Goal: Task Accomplishment & Management: Use online tool/utility

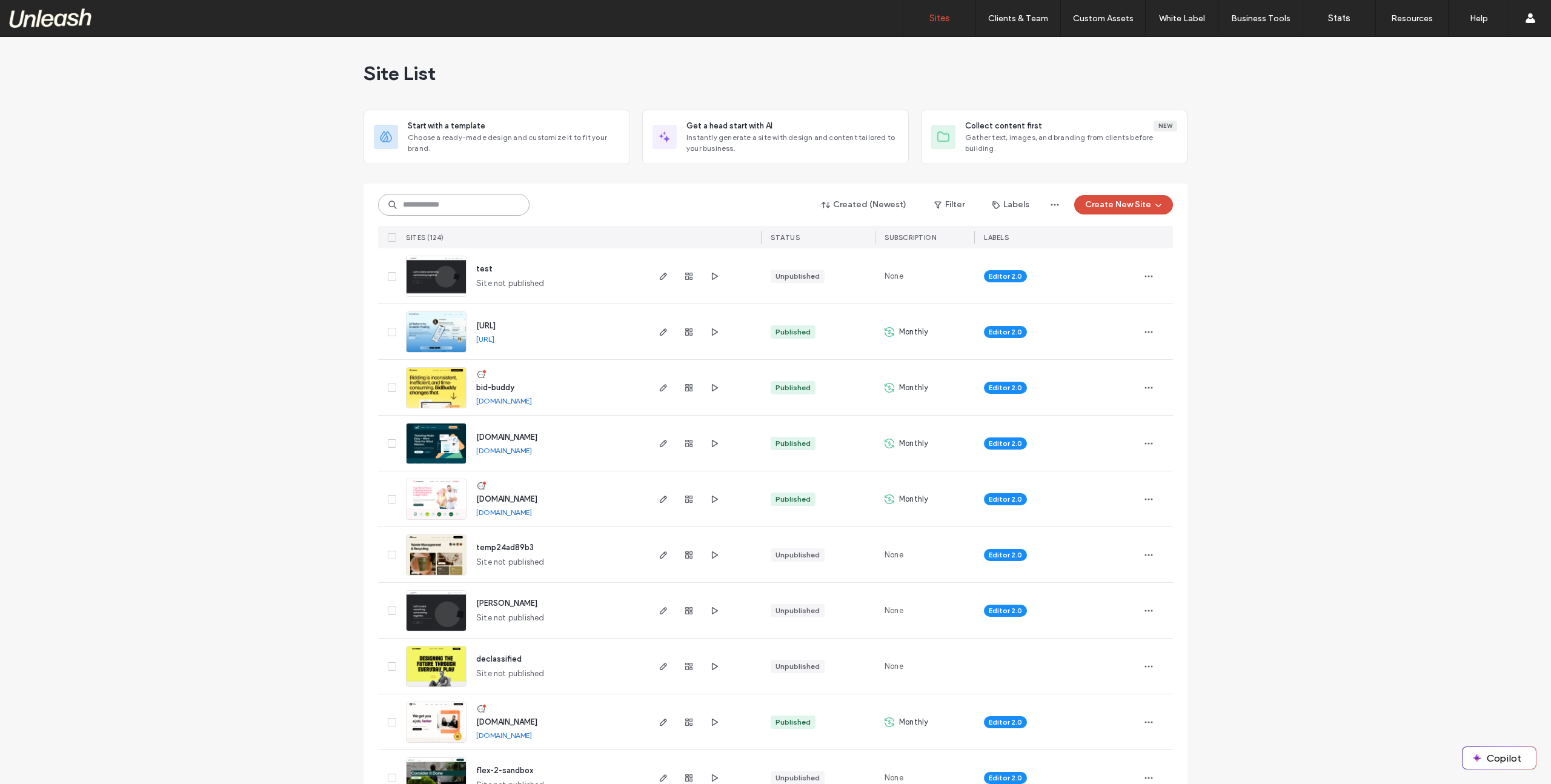
click at [422, 203] on input at bounding box center [453, 205] width 152 height 22
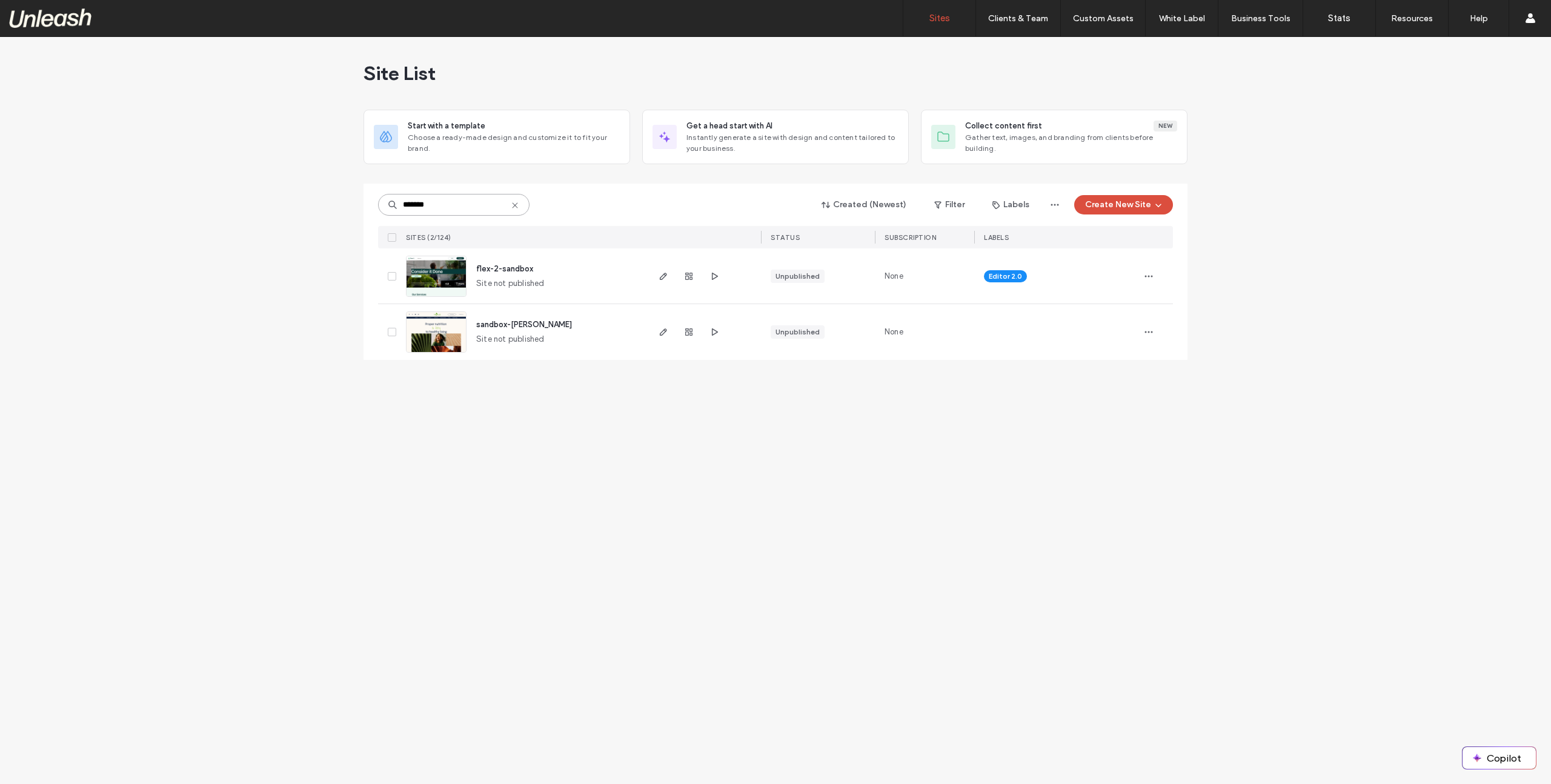
type input "*******"
click at [517, 324] on span "sandbox-michelle" at bounding box center [524, 324] width 95 height 9
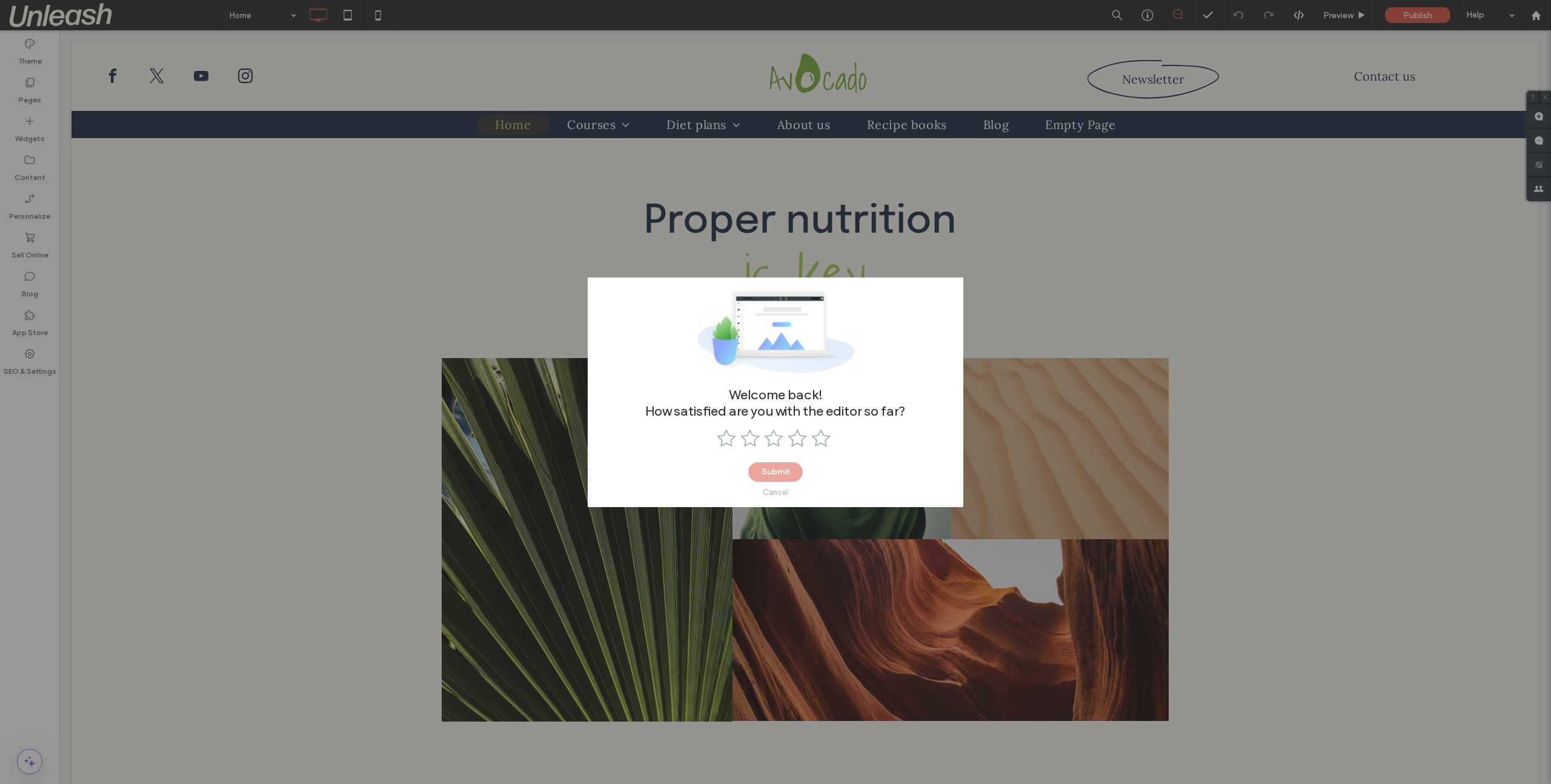
click at [777, 490] on div "Cancel" at bounding box center [775, 492] width 25 height 9
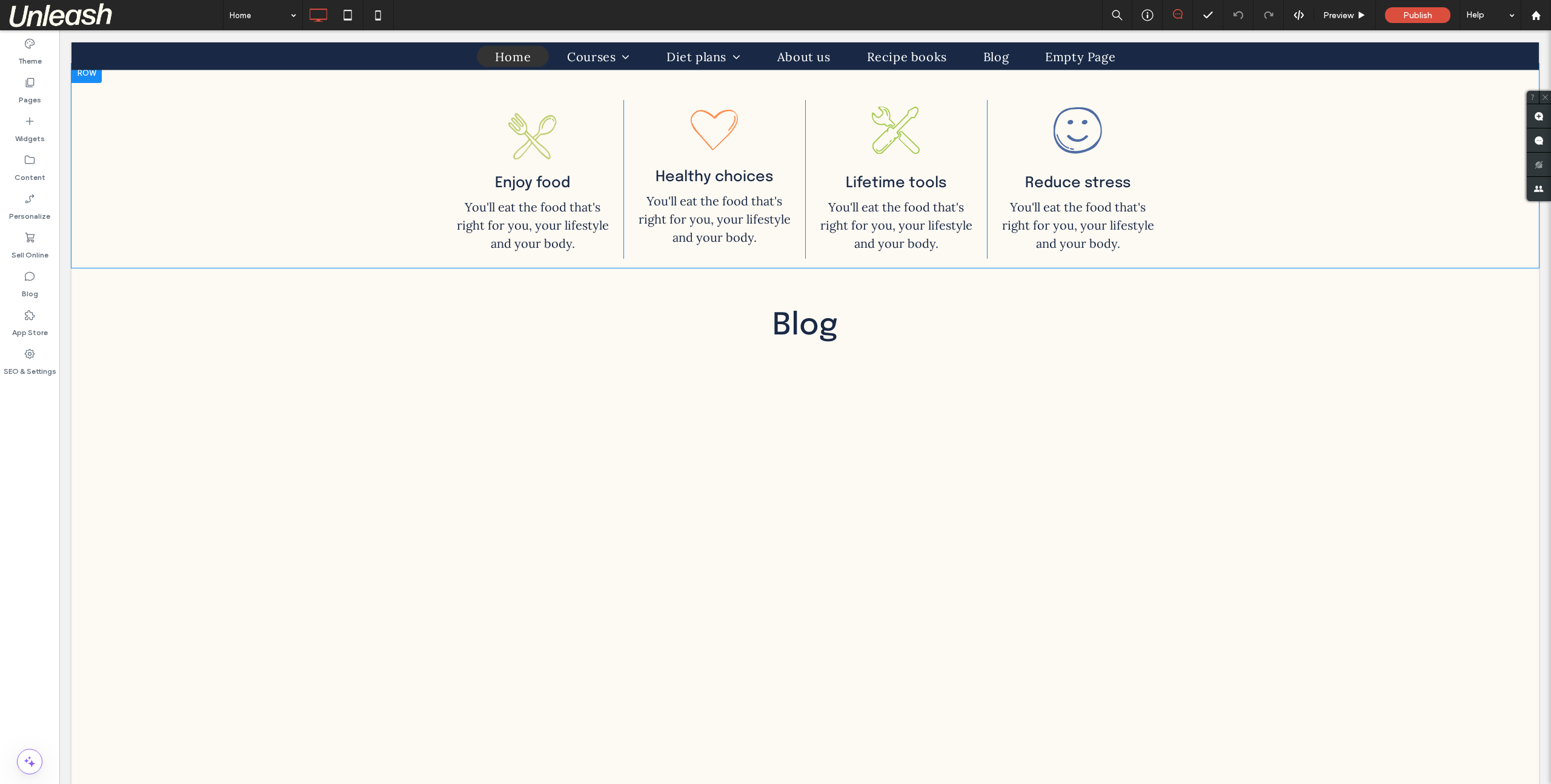
scroll to position [3061, 0]
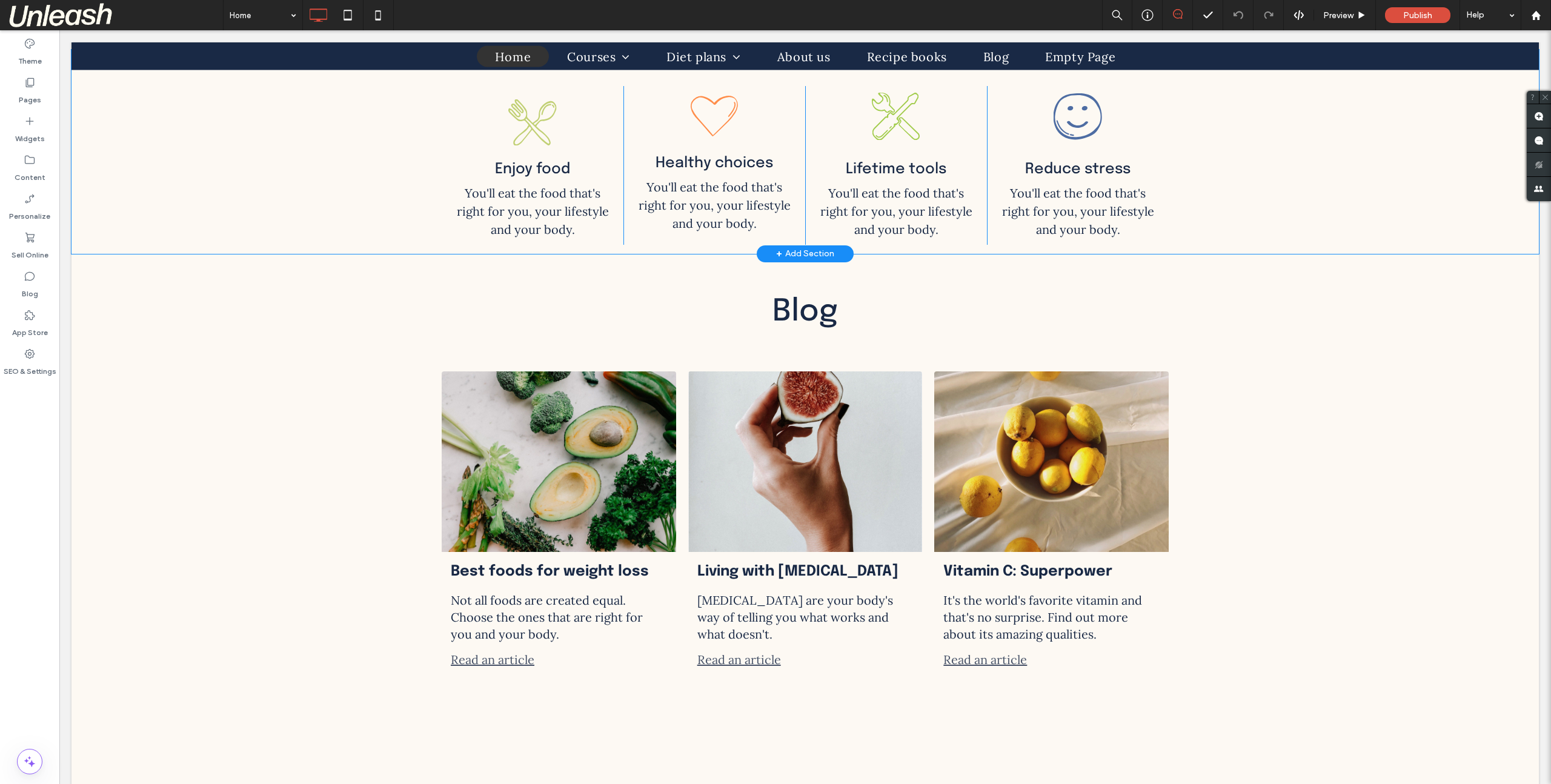
click at [792, 249] on div "+ Add Section" at bounding box center [805, 253] width 58 height 14
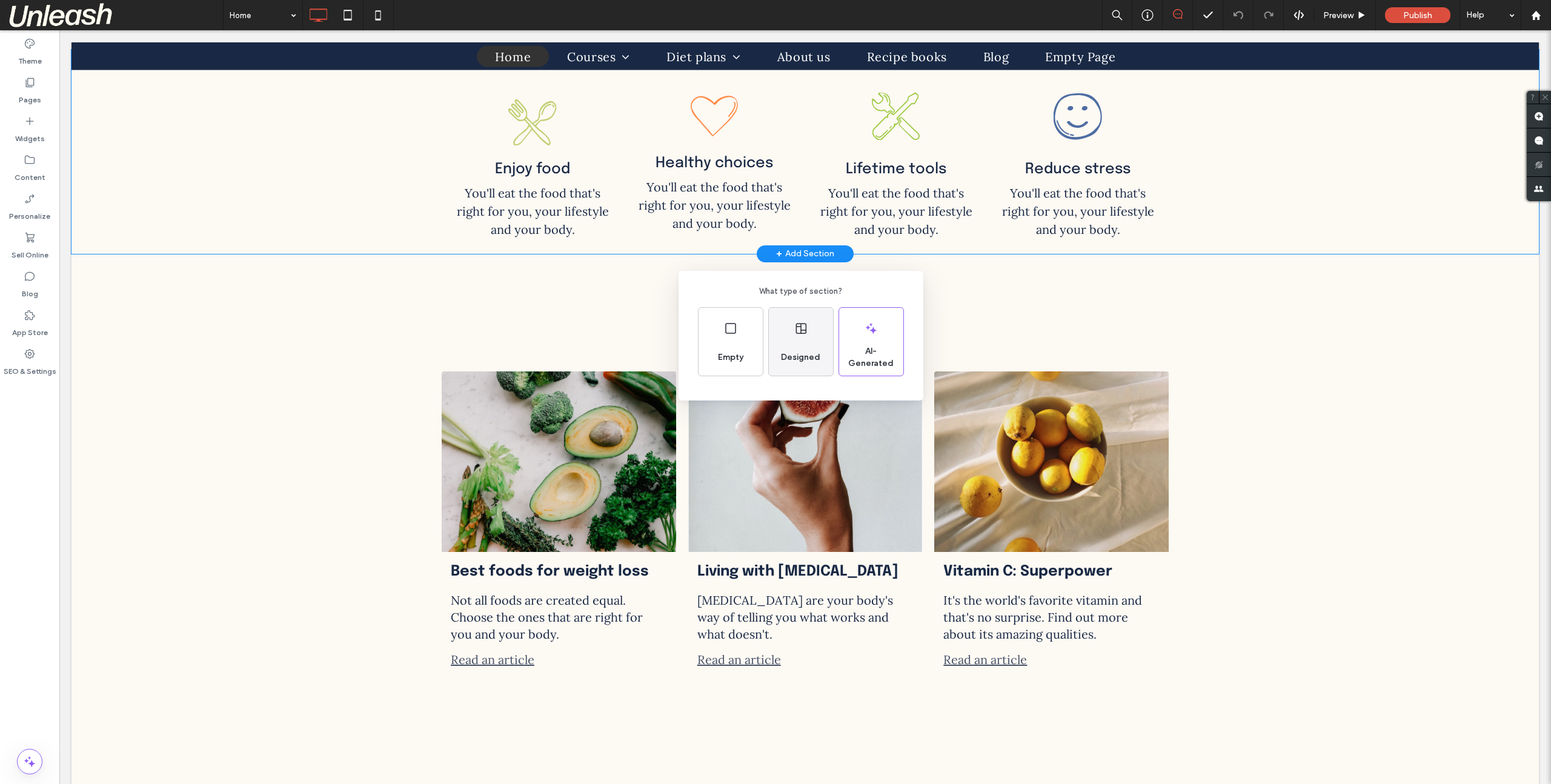
click at [804, 340] on div "Designed" at bounding box center [801, 341] width 64 height 68
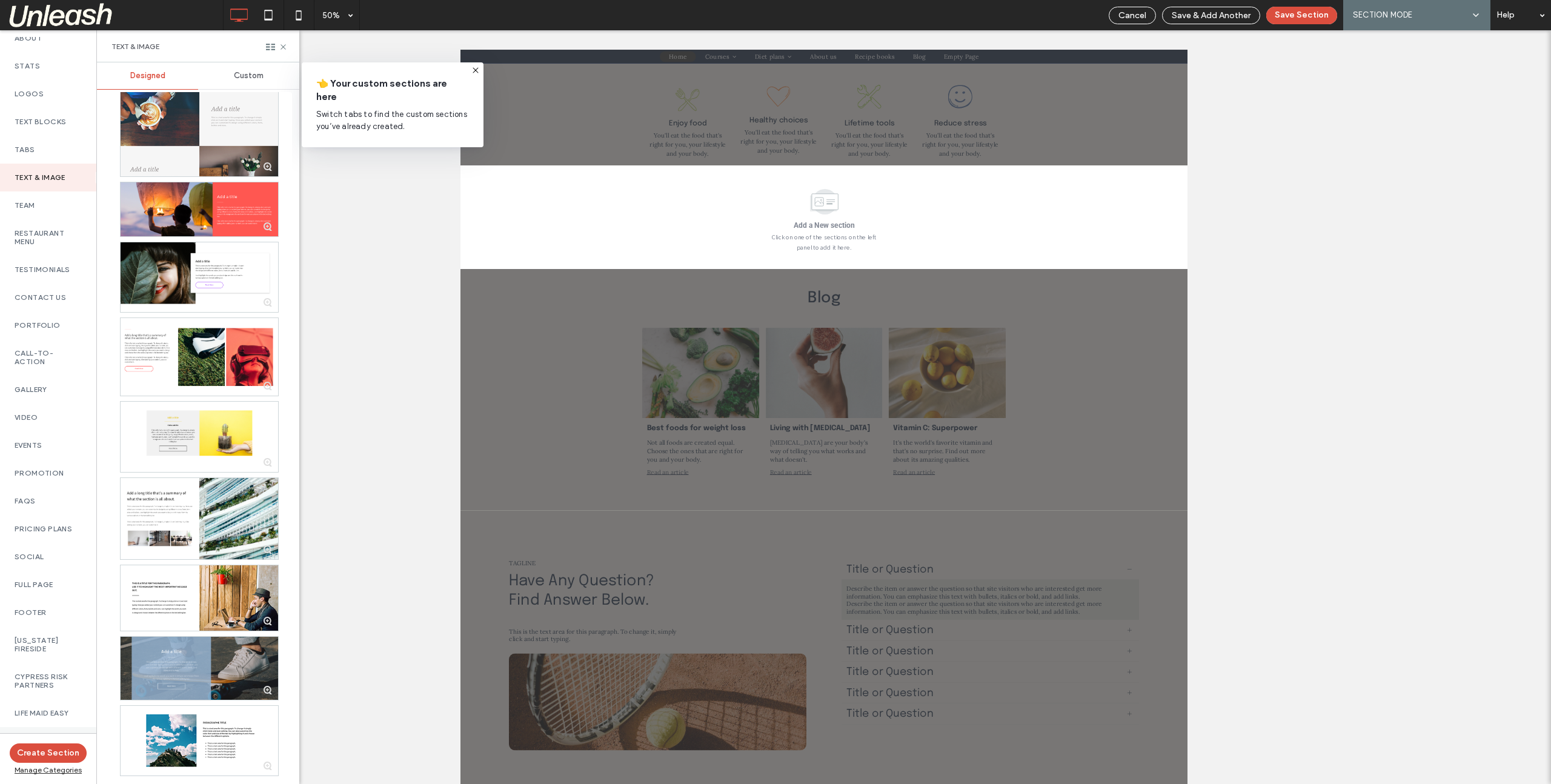
scroll to position [0, 0]
click at [23, 154] on label "Sell Online" at bounding box center [36, 155] width 43 height 17
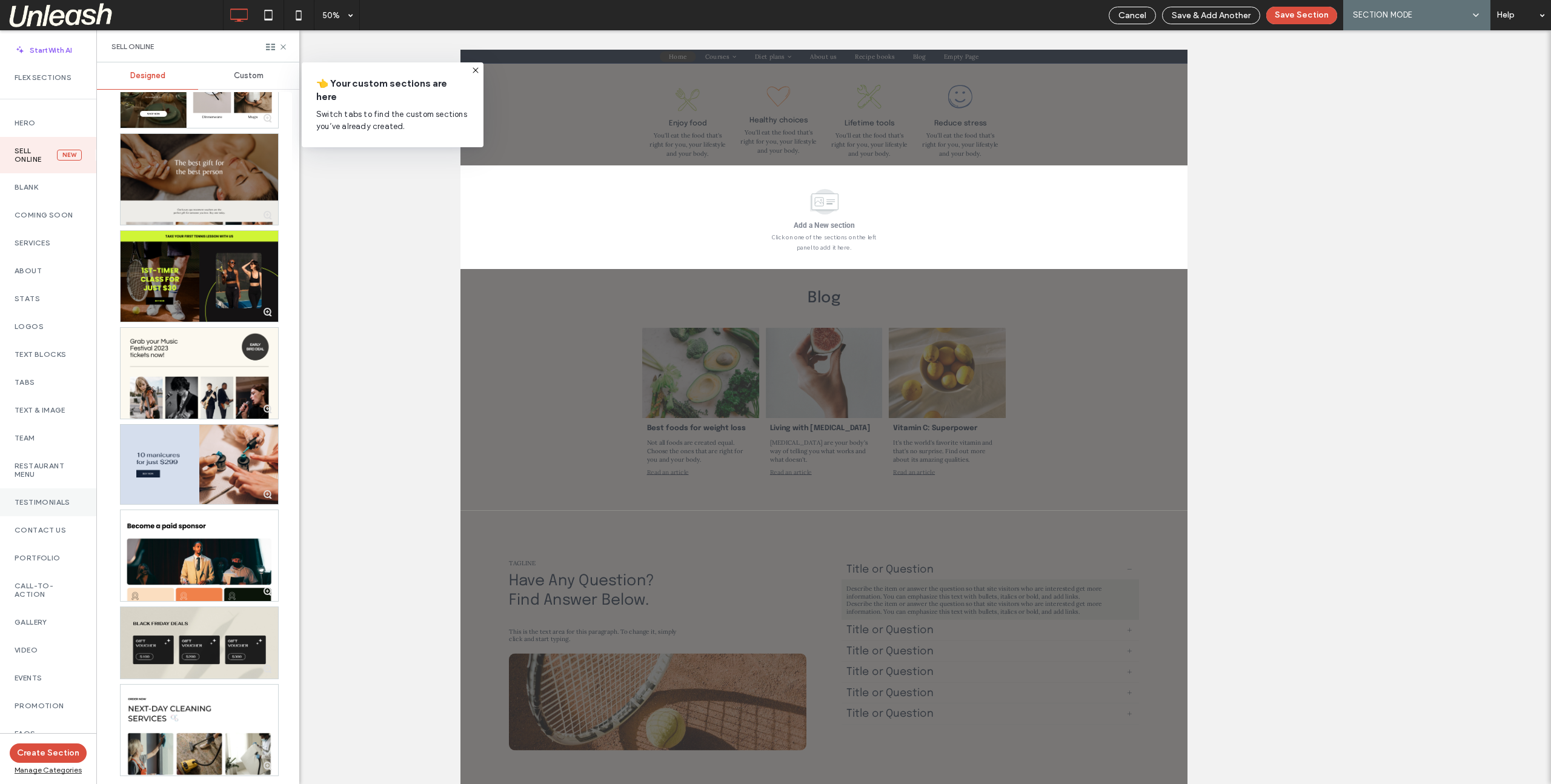
scroll to position [270, 0]
click at [39, 329] on div "Call-To-Action" at bounding box center [48, 327] width 96 height 36
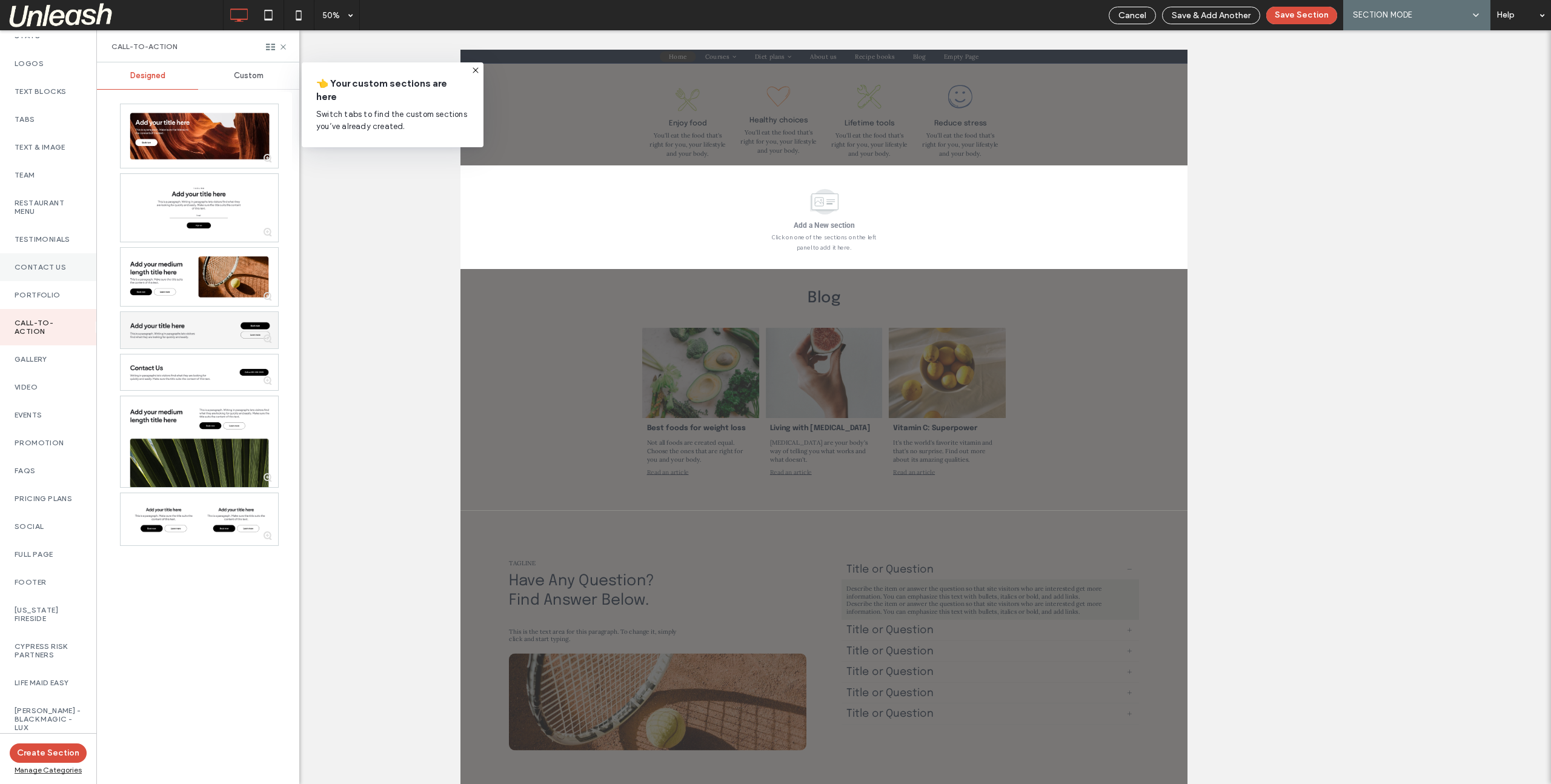
click at [45, 264] on label "Contact Us" at bounding box center [48, 267] width 67 height 8
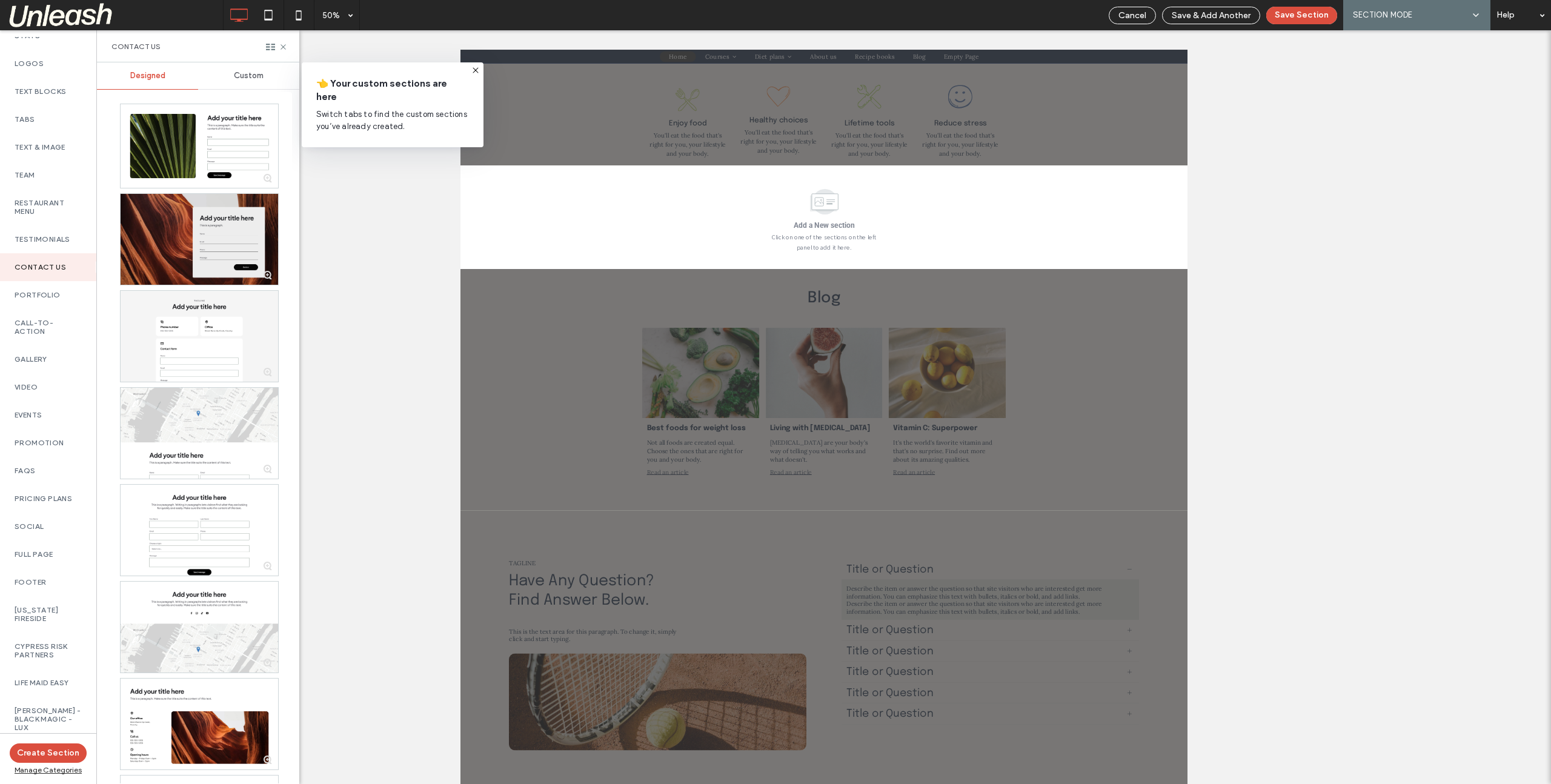
click at [188, 270] on div at bounding box center [199, 239] width 157 height 91
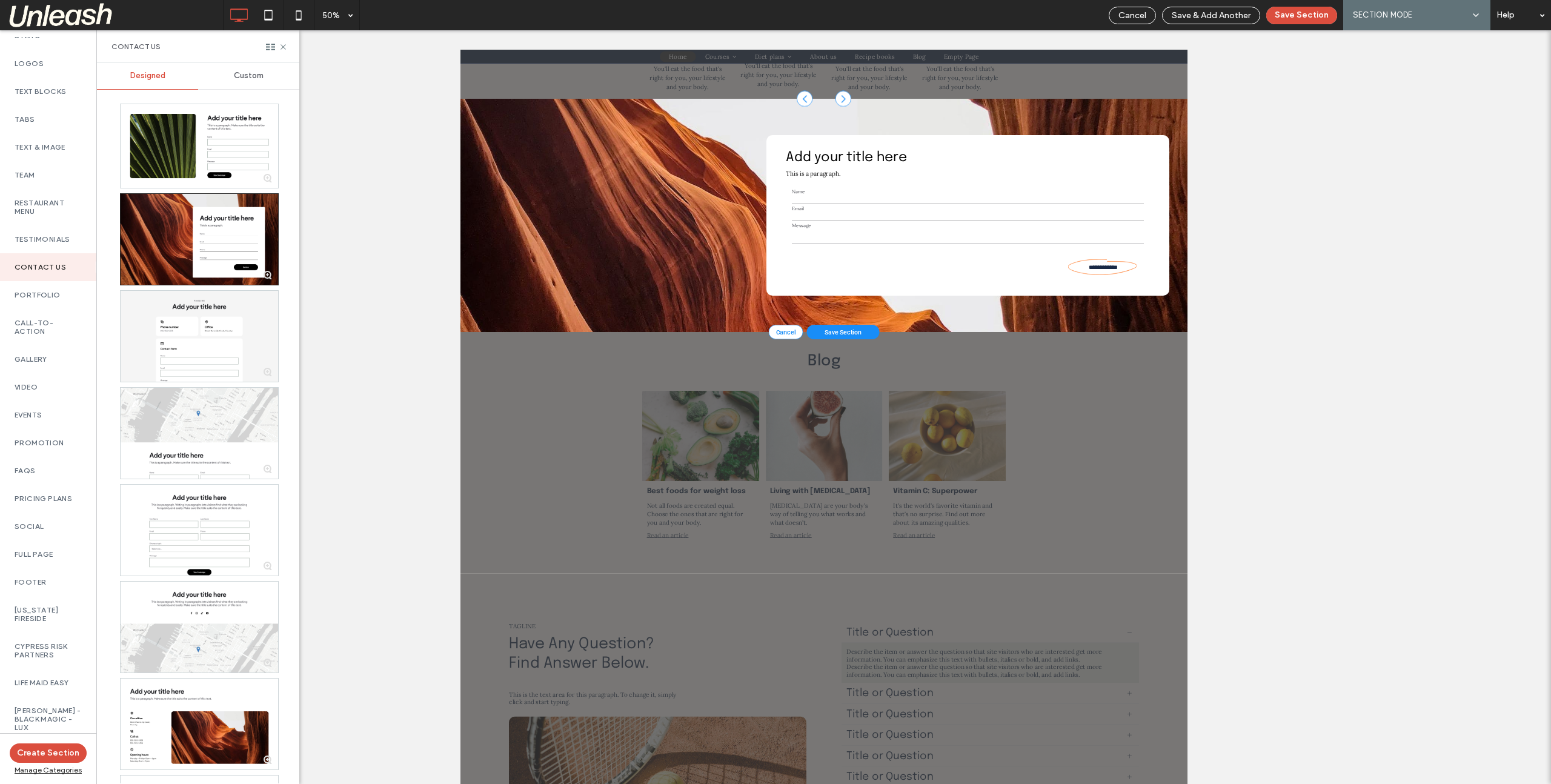
scroll to position [3174, 0]
click at [1210, 613] on span "Save Section" at bounding box center [1226, 614] width 75 height 15
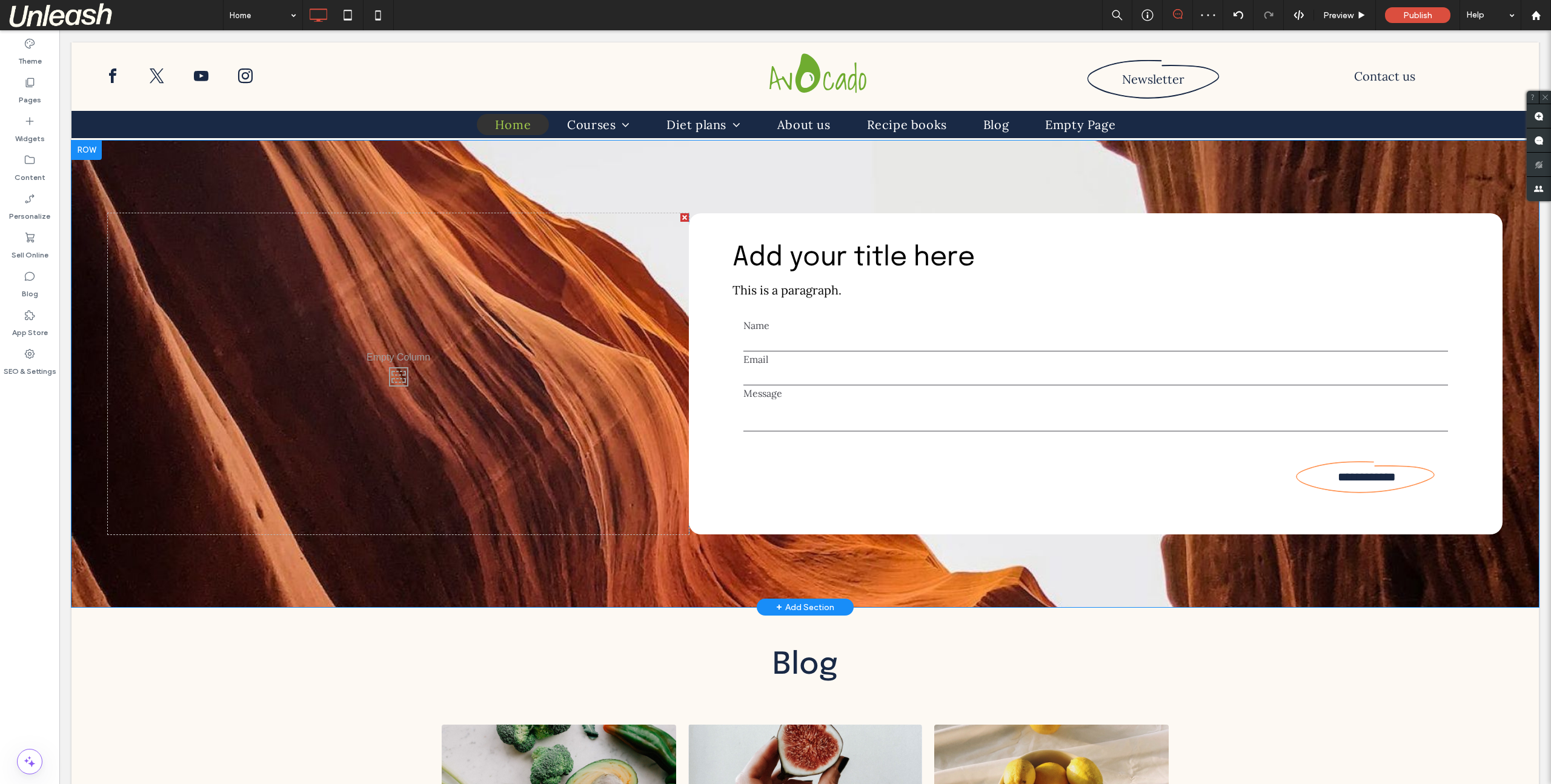
click at [407, 377] on div "Click To Paste" at bounding box center [398, 374] width 581 height 321
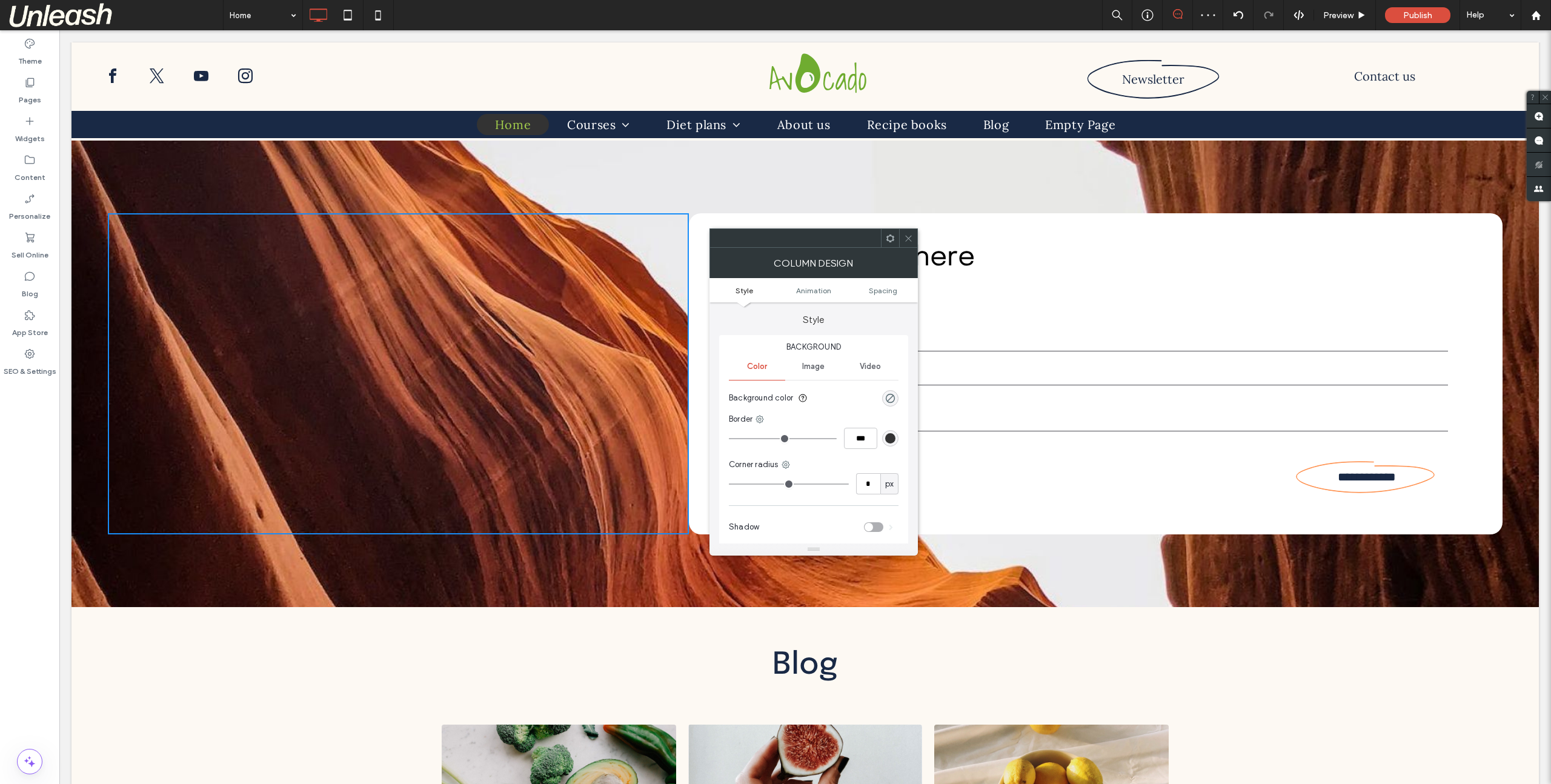
click at [915, 236] on div at bounding box center [908, 238] width 18 height 18
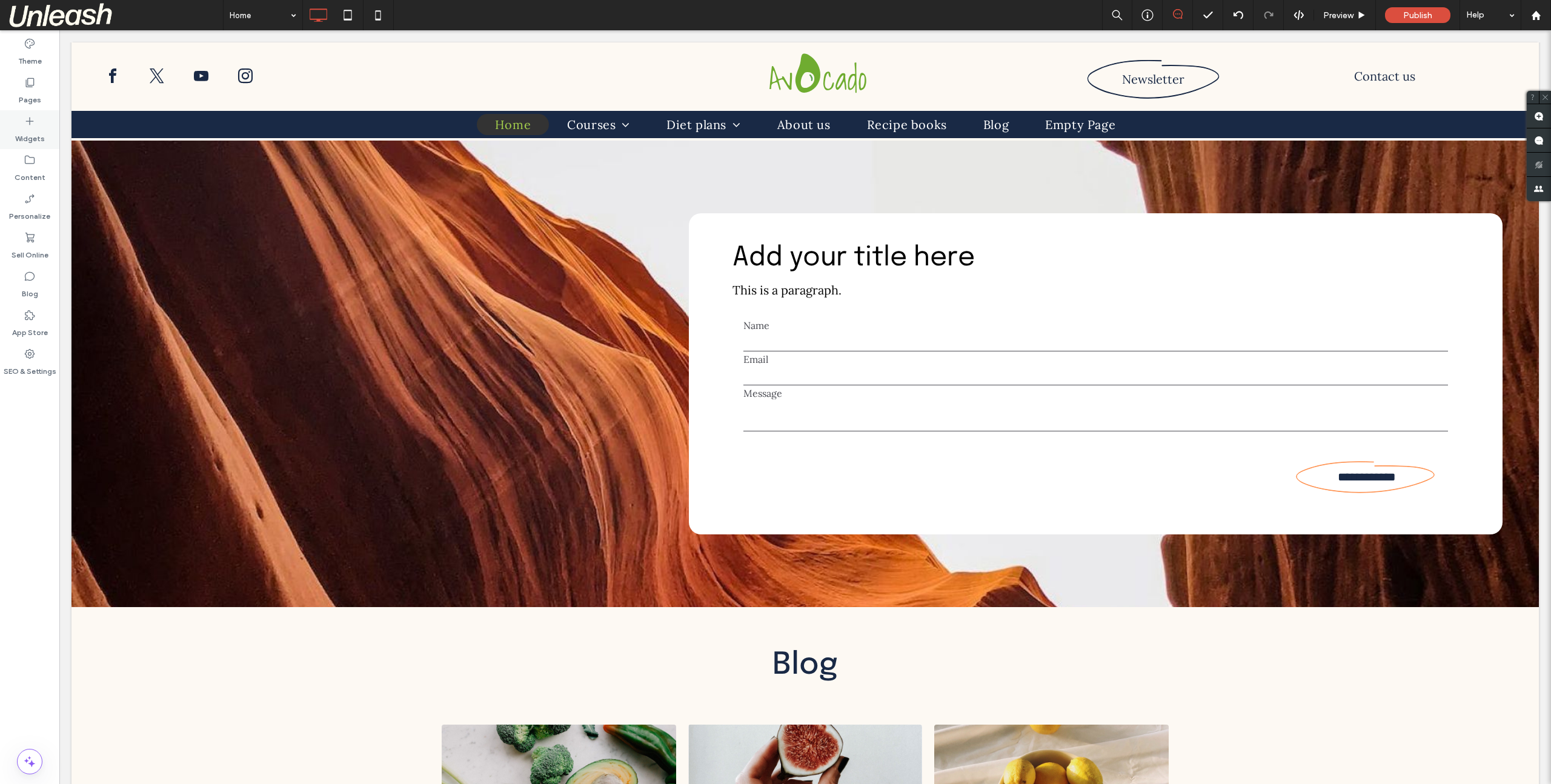
click at [20, 127] on label "Widgets" at bounding box center [30, 135] width 30 height 17
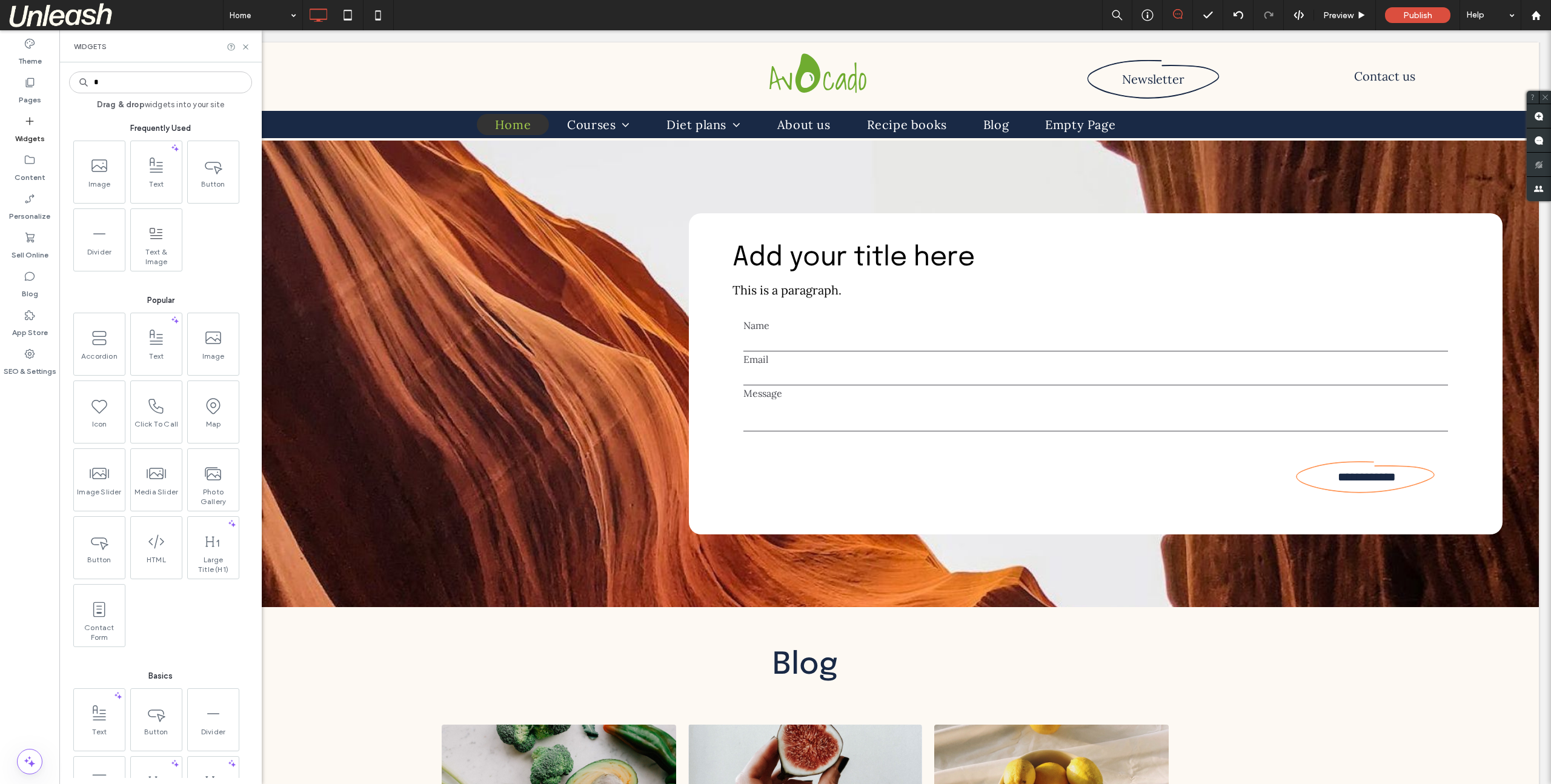
type input "*"
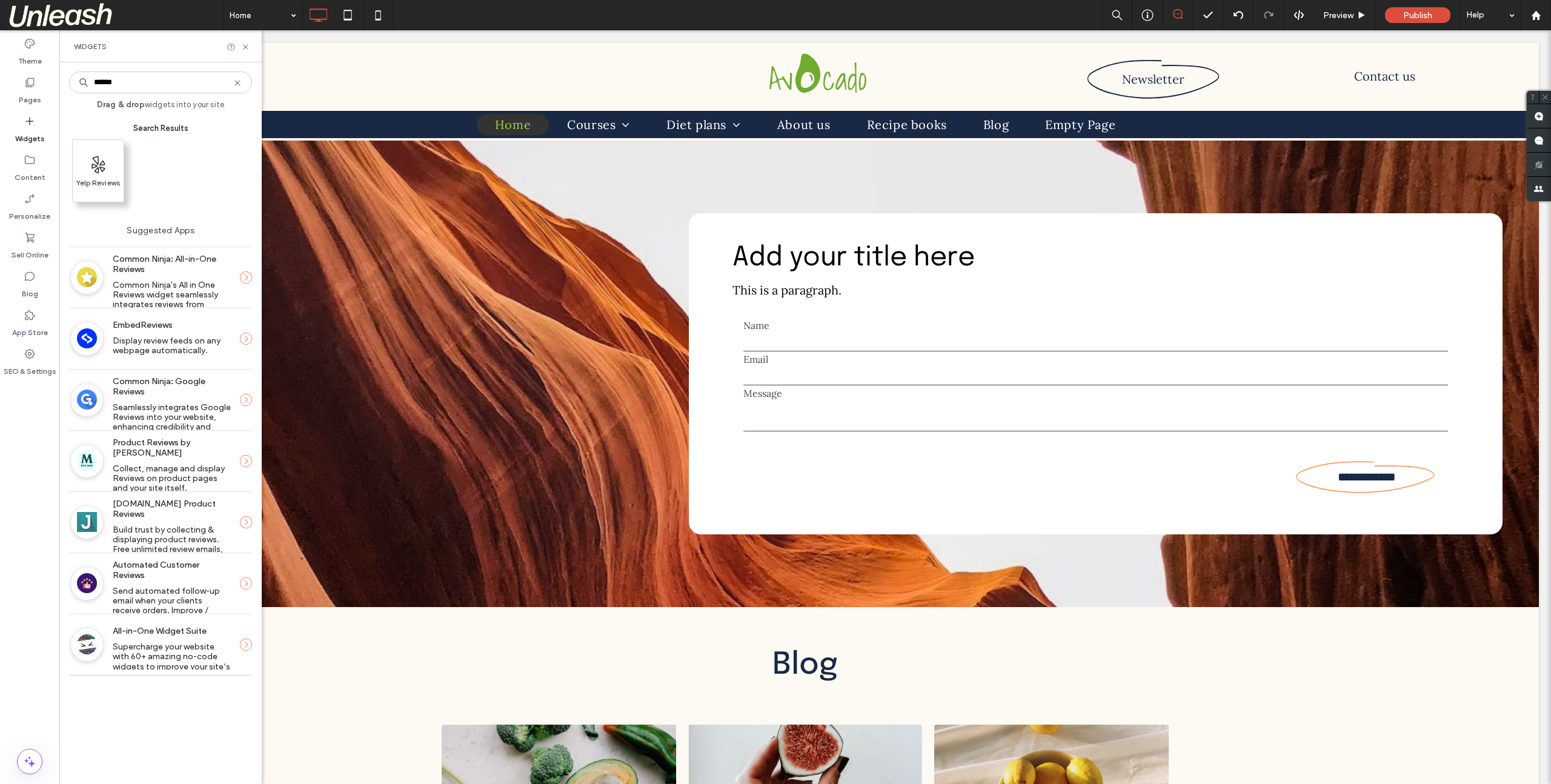
type input "******"
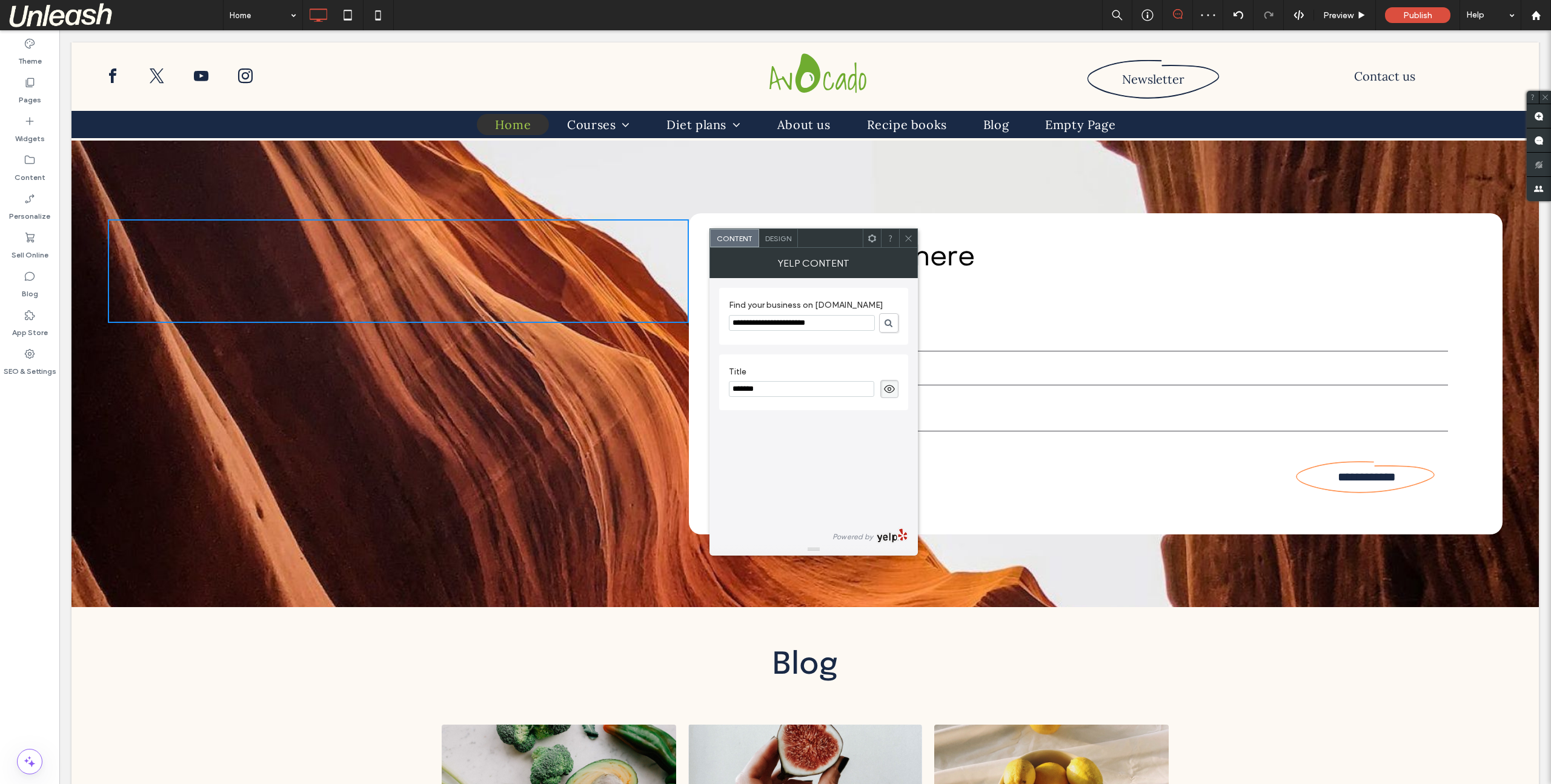
click at [910, 241] on icon at bounding box center [909, 239] width 9 height 9
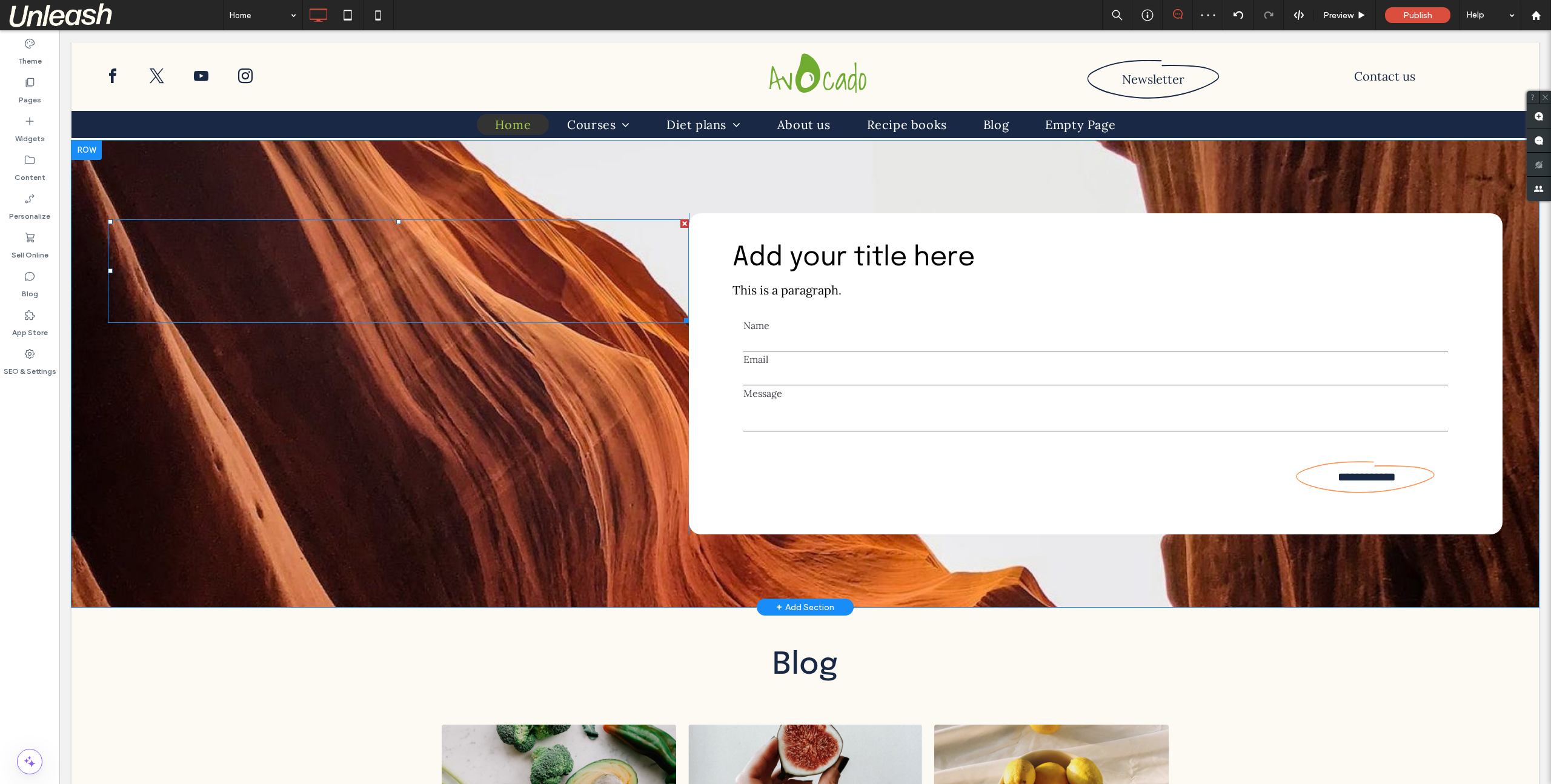
click at [329, 276] on ul at bounding box center [399, 271] width 168 height 104
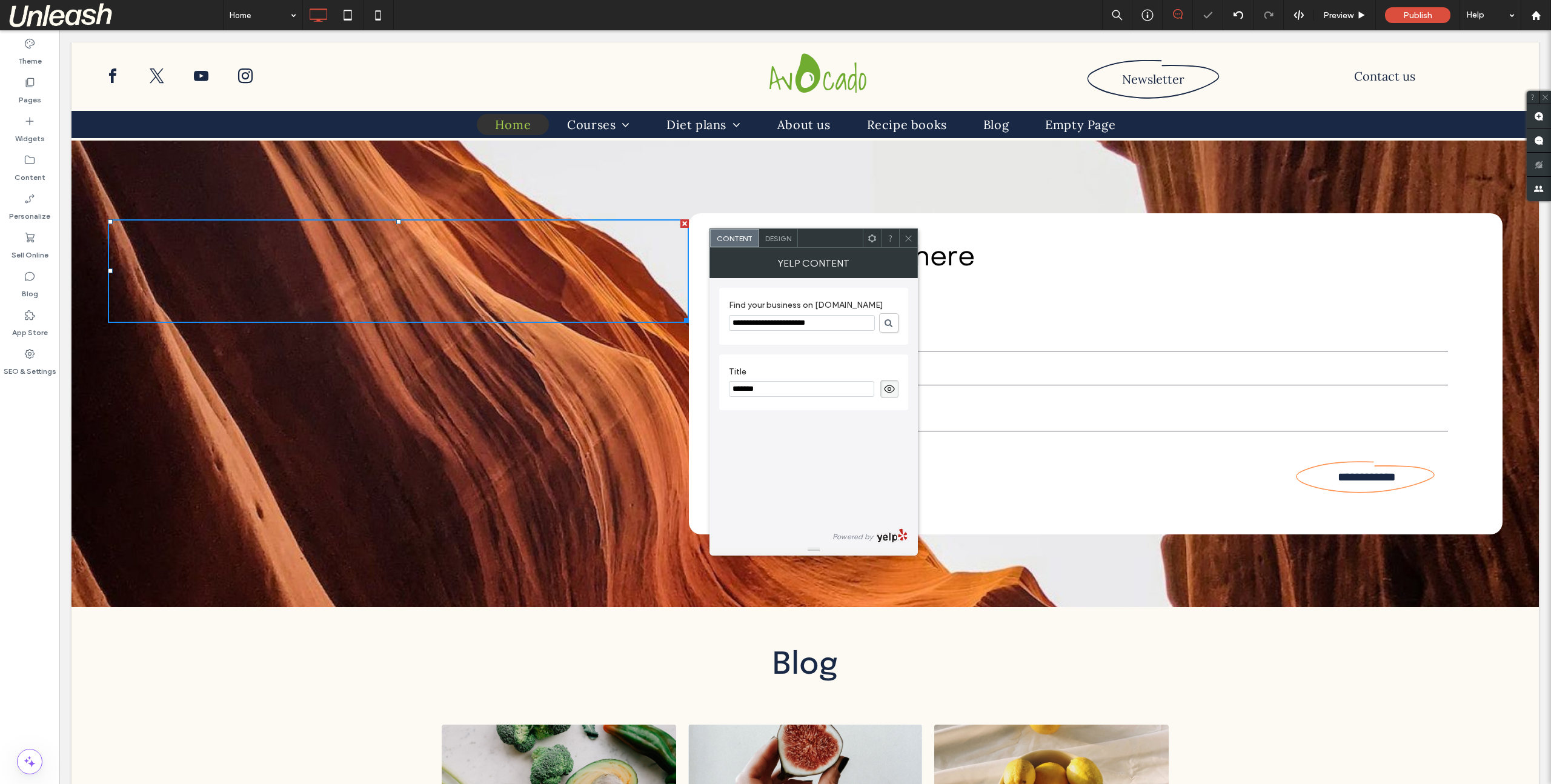
click at [789, 243] on div "Design" at bounding box center [778, 238] width 39 height 18
click at [733, 239] on span "Content" at bounding box center [734, 239] width 35 height 9
click at [905, 237] on icon at bounding box center [909, 239] width 9 height 9
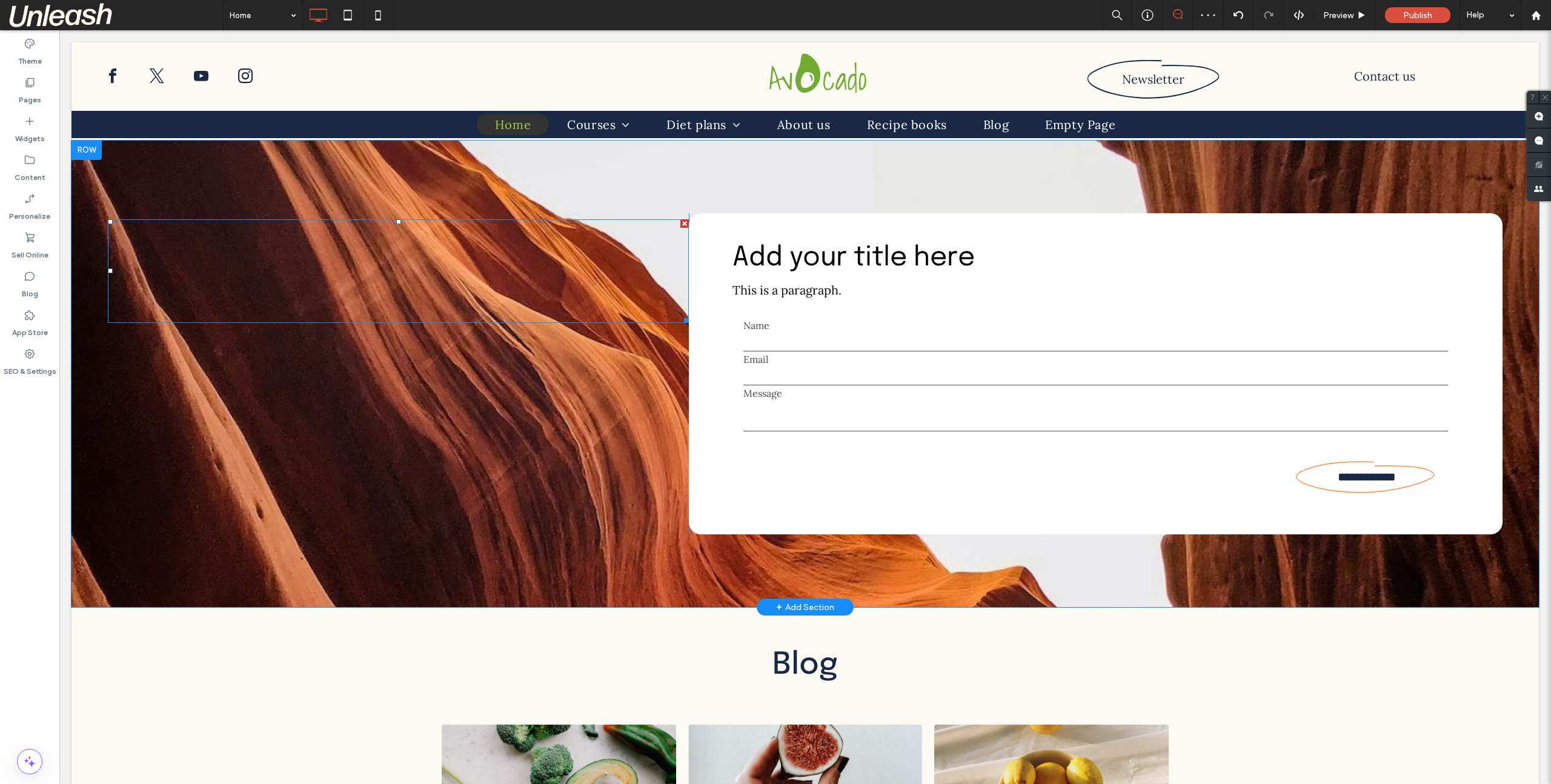
click at [309, 258] on div at bounding box center [398, 271] width 581 height 104
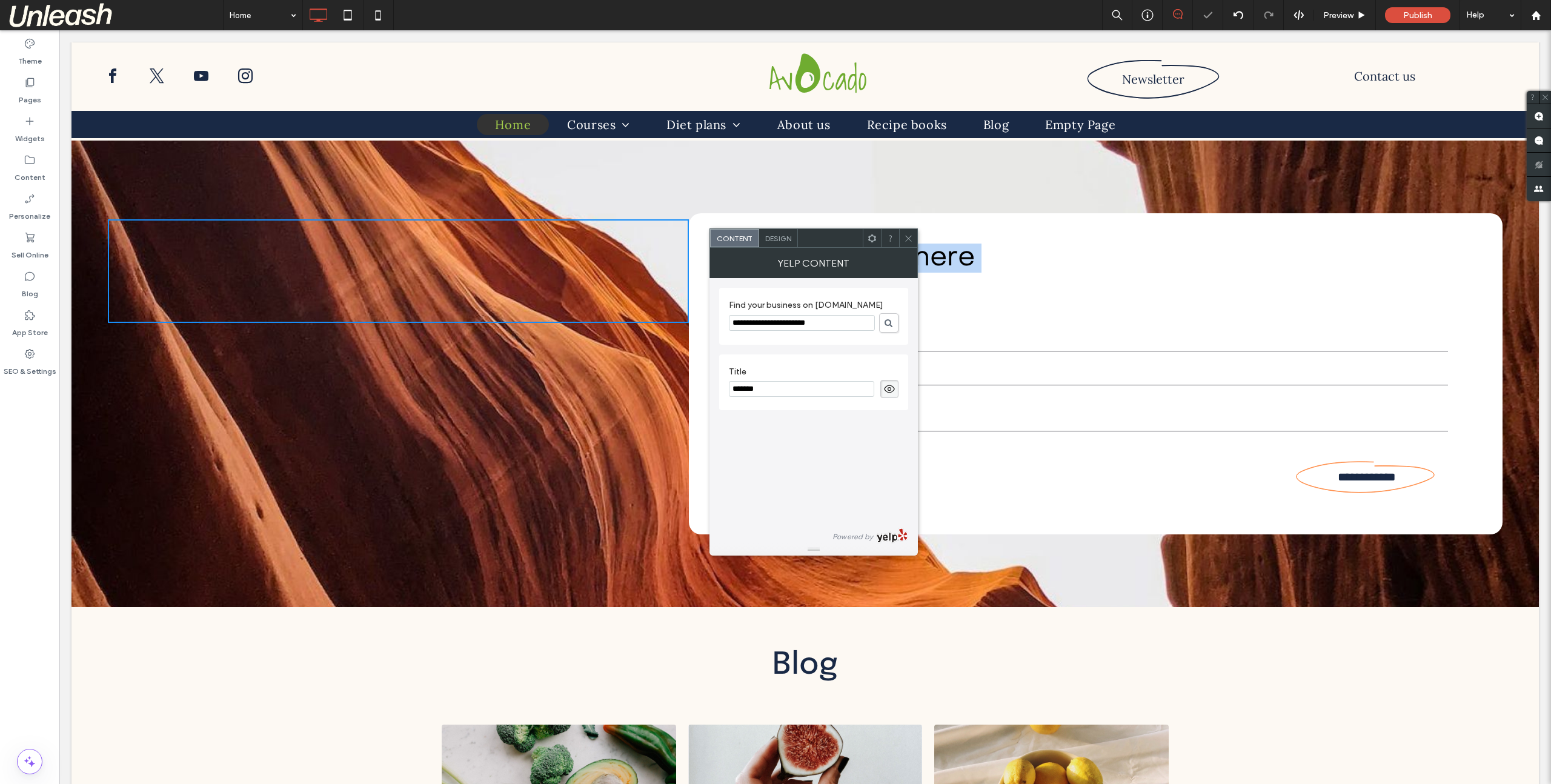
drag, startPoint x: 308, startPoint y: 246, endPoint x: 831, endPoint y: 288, distance: 524.7
click at [831, 288] on div "**********" at bounding box center [805, 374] width 1395 height 321
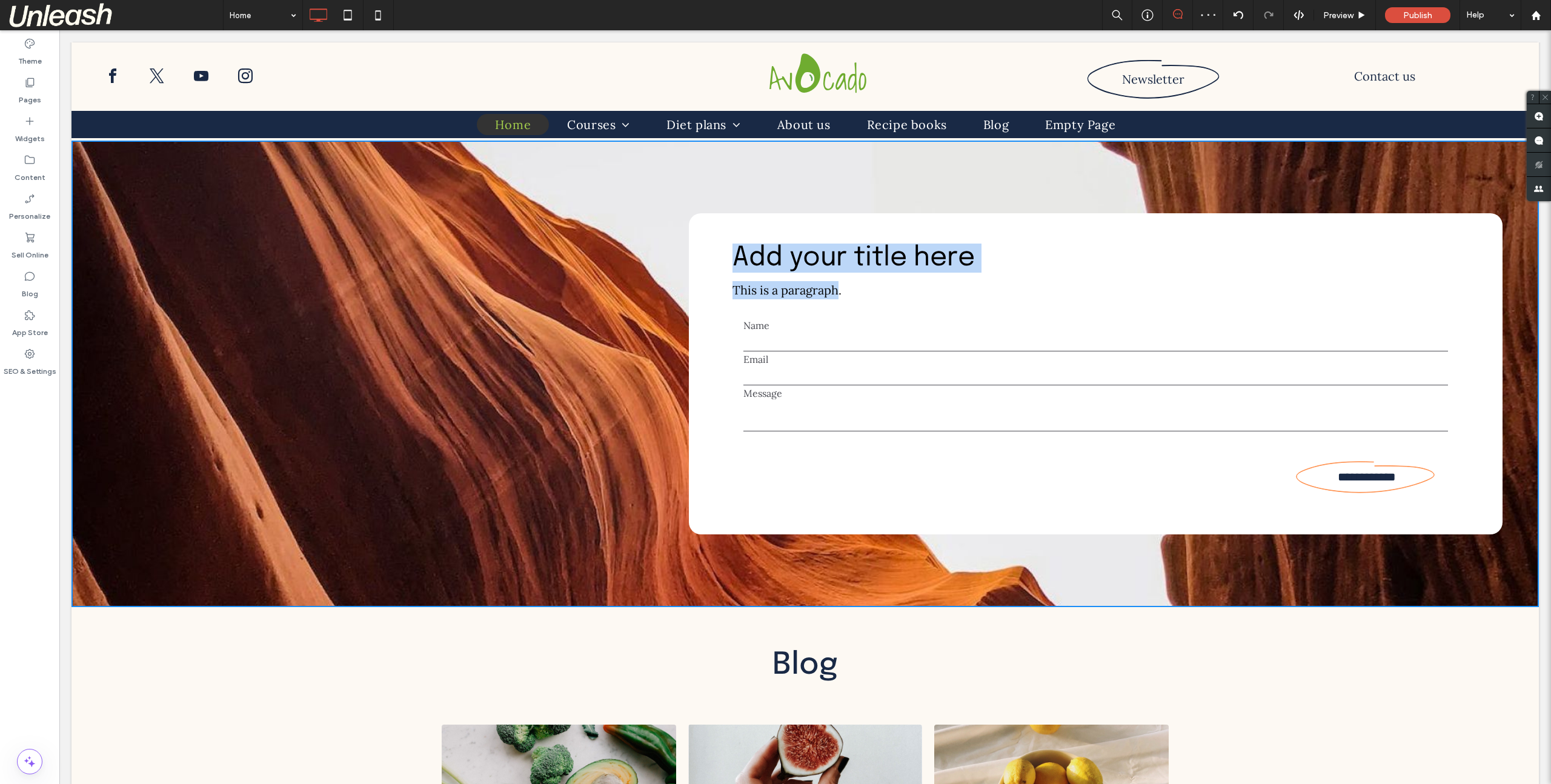
click at [431, 276] on ul at bounding box center [399, 271] width 168 height 104
click at [384, 286] on ul at bounding box center [399, 271] width 168 height 104
click at [308, 173] on div "**********" at bounding box center [805, 373] width 1468 height 466
click at [887, 583] on div "**********" at bounding box center [805, 373] width 1468 height 466
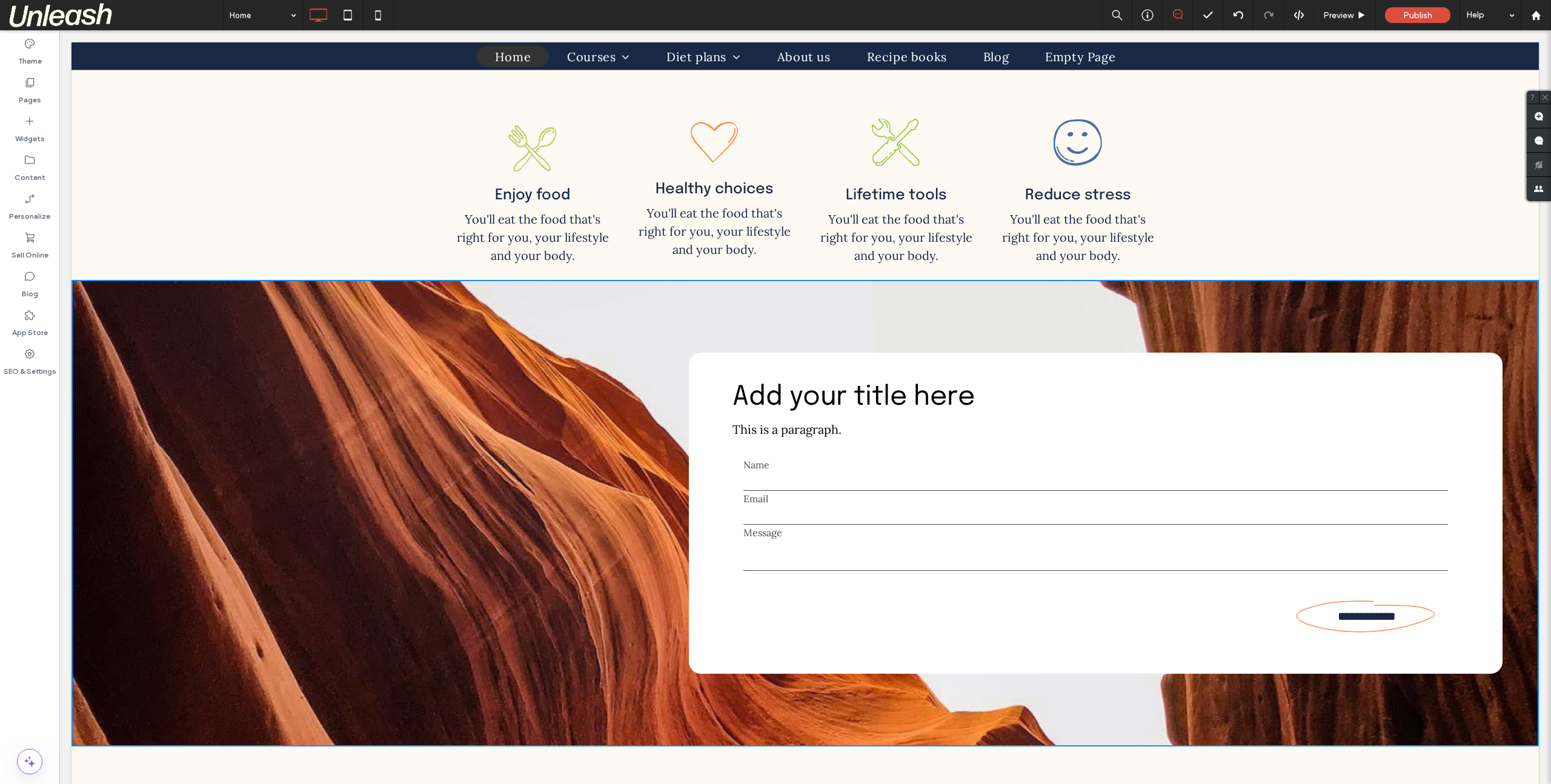
scroll to position [3004, 0]
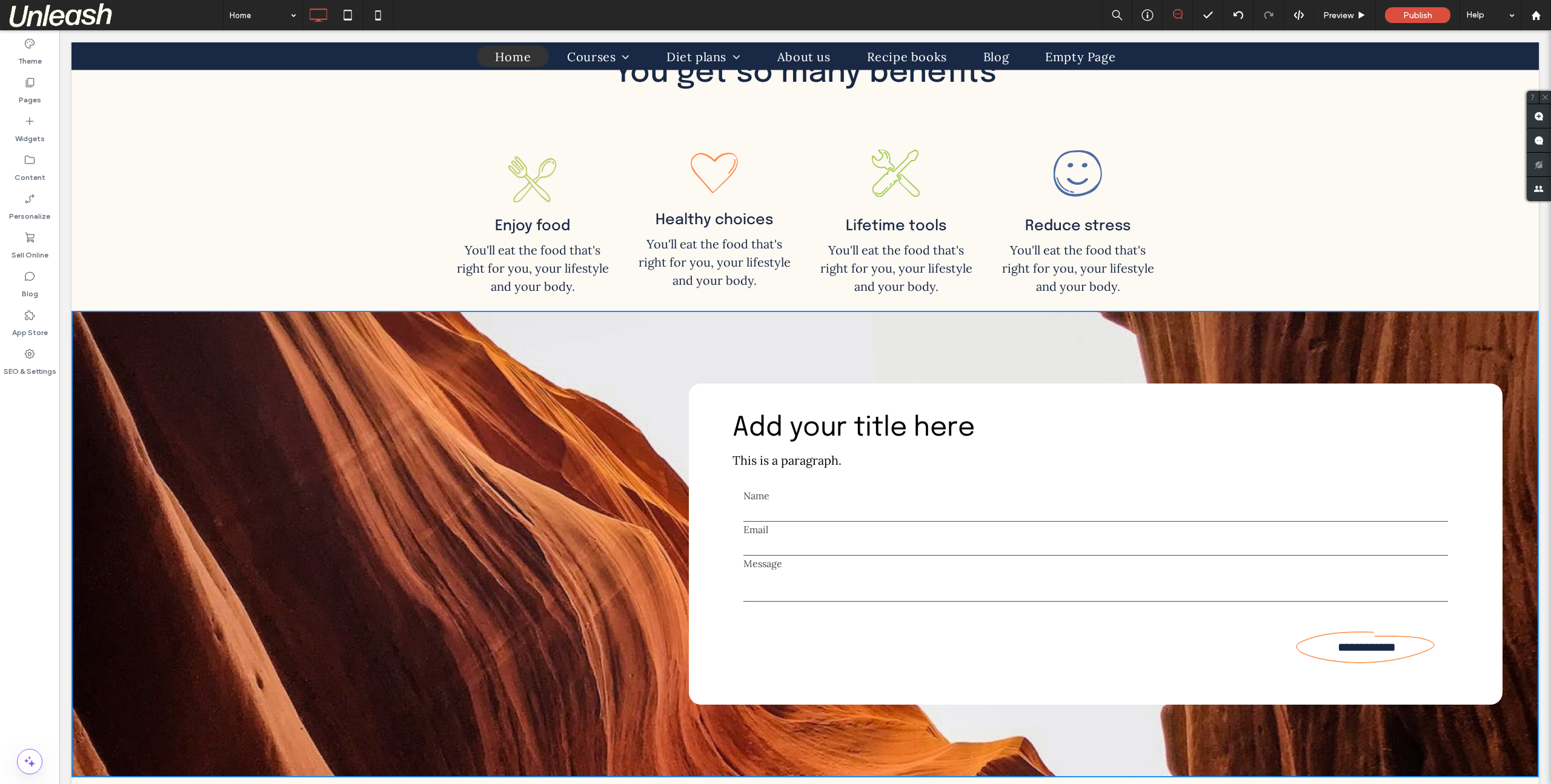
click at [873, 463] on p "This is a paragraph." at bounding box center [898, 460] width 332 height 18
click at [796, 226] on div ".cls-1-1339721746{fill-rule:evenodd;} Healthy choices You'll eat the food that'…" at bounding box center [715, 222] width 182 height 159
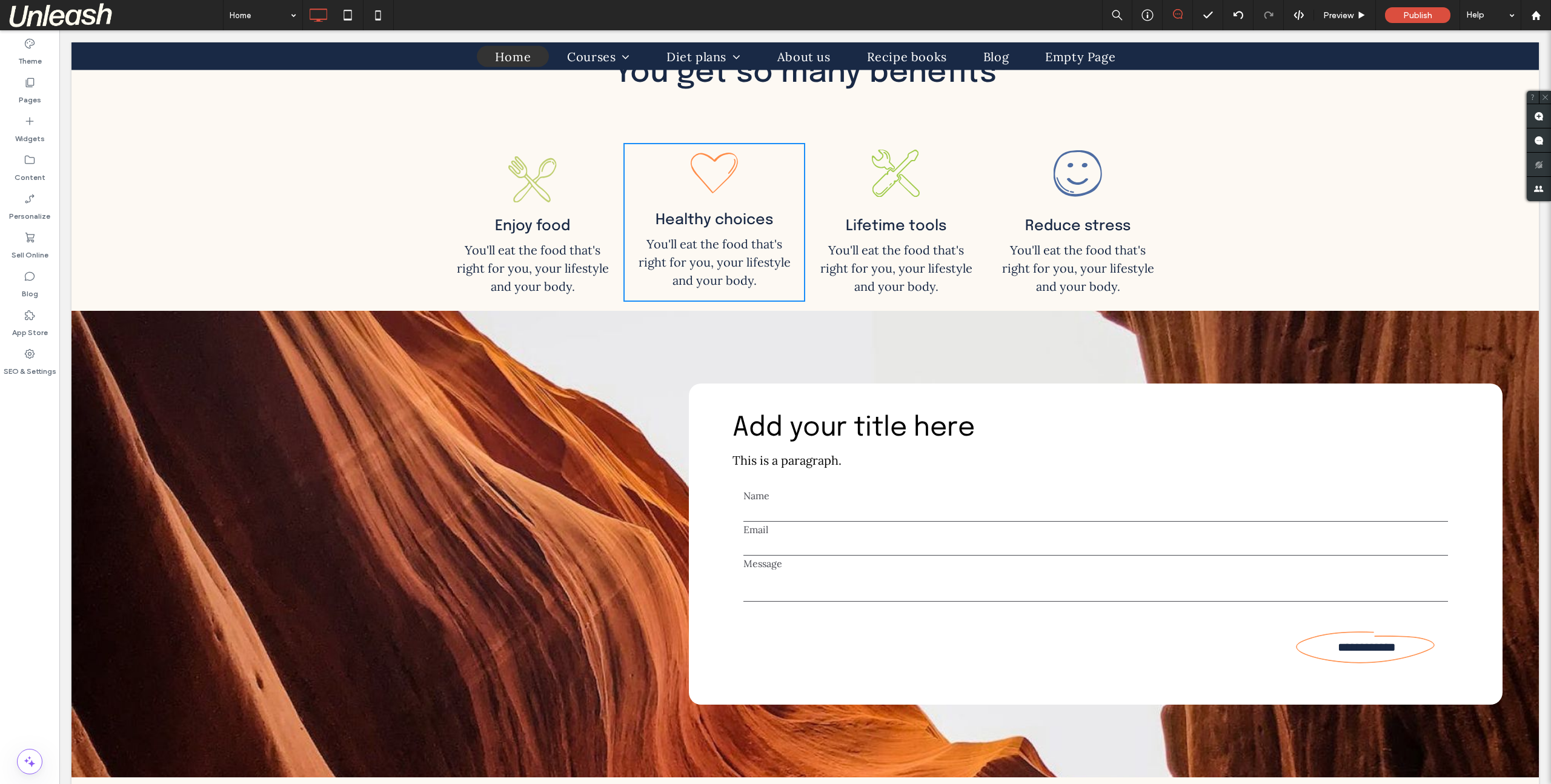
click at [681, 213] on span "Healthy choices" at bounding box center [715, 220] width 117 height 15
type input "********"
type input "**"
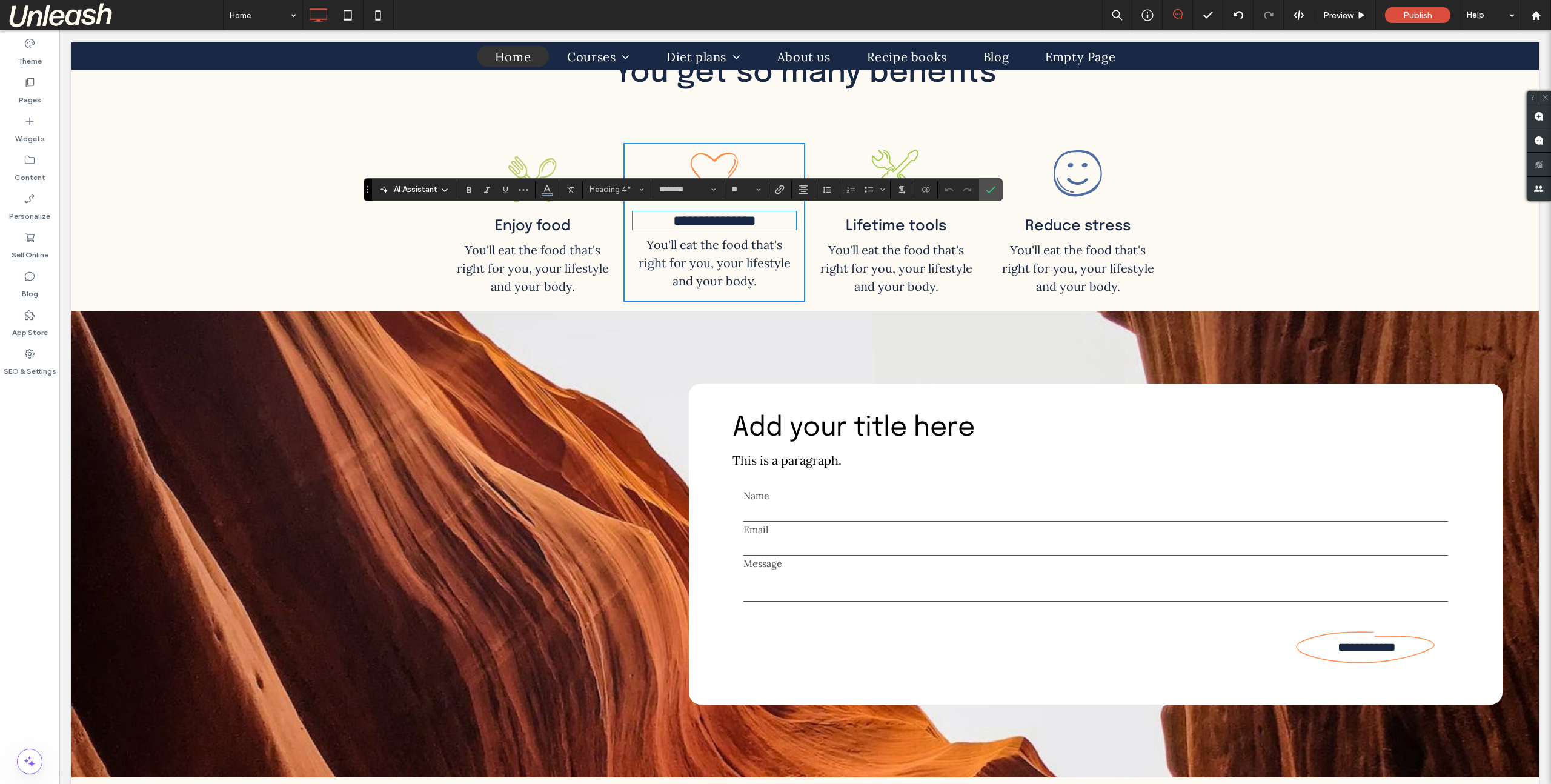
click at [740, 246] on span "You'll eat the food that's right for you, your lifestyle and your body." at bounding box center [715, 262] width 152 height 52
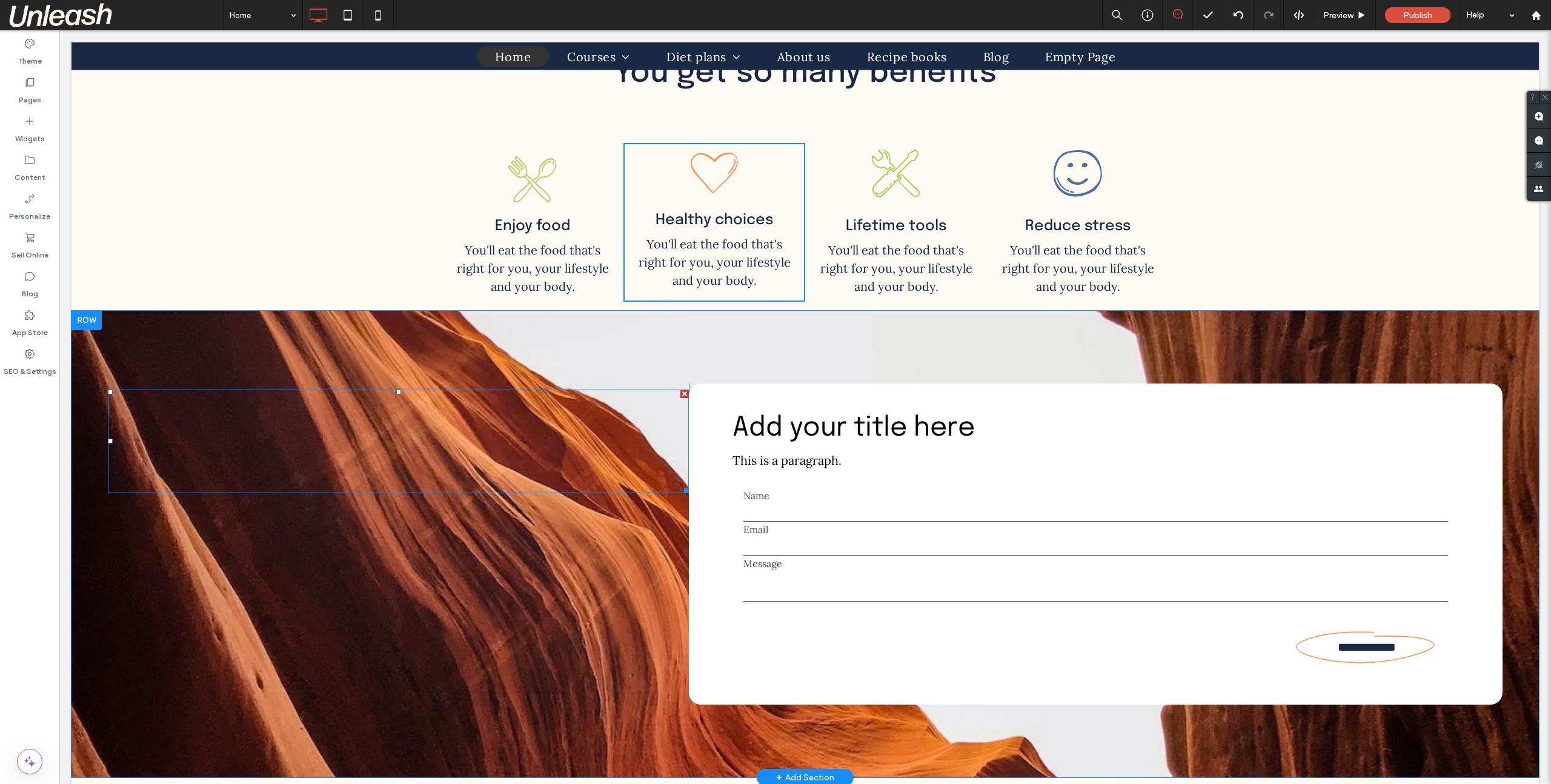
click at [471, 395] on ul at bounding box center [399, 441] width 168 height 104
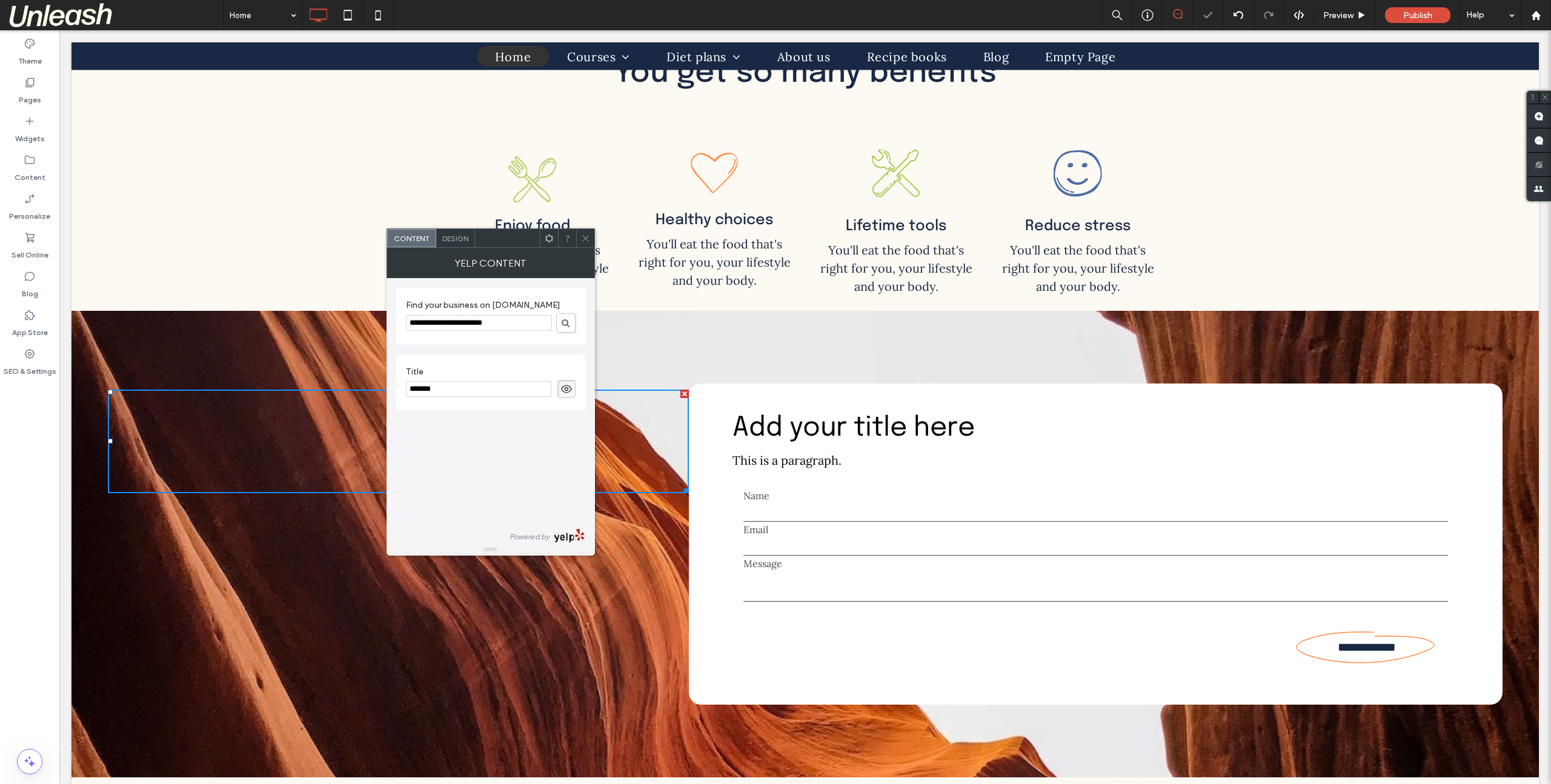
click at [464, 239] on span "Design" at bounding box center [455, 239] width 26 height 9
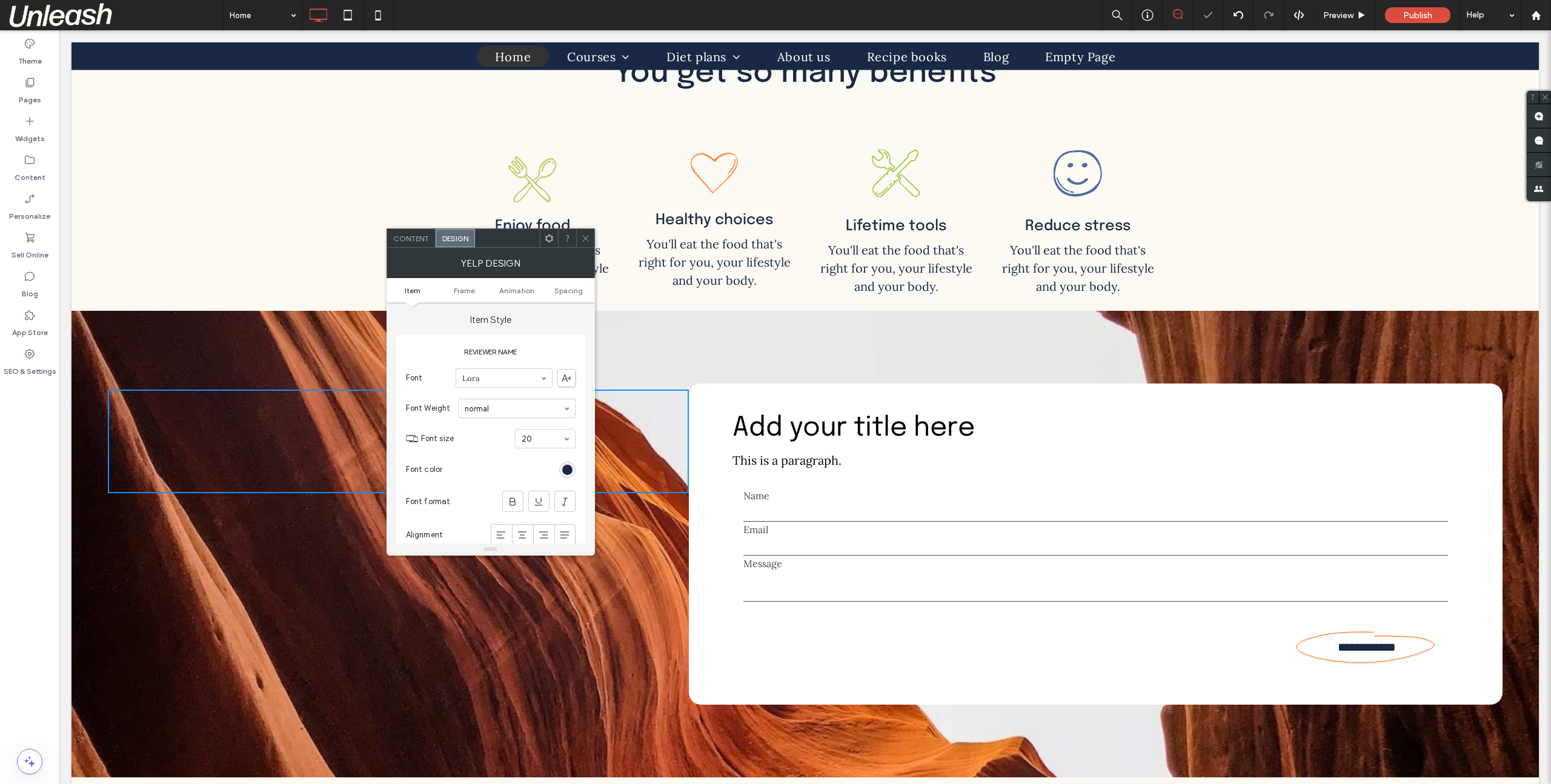
click at [581, 236] on icon at bounding box center [586, 239] width 9 height 9
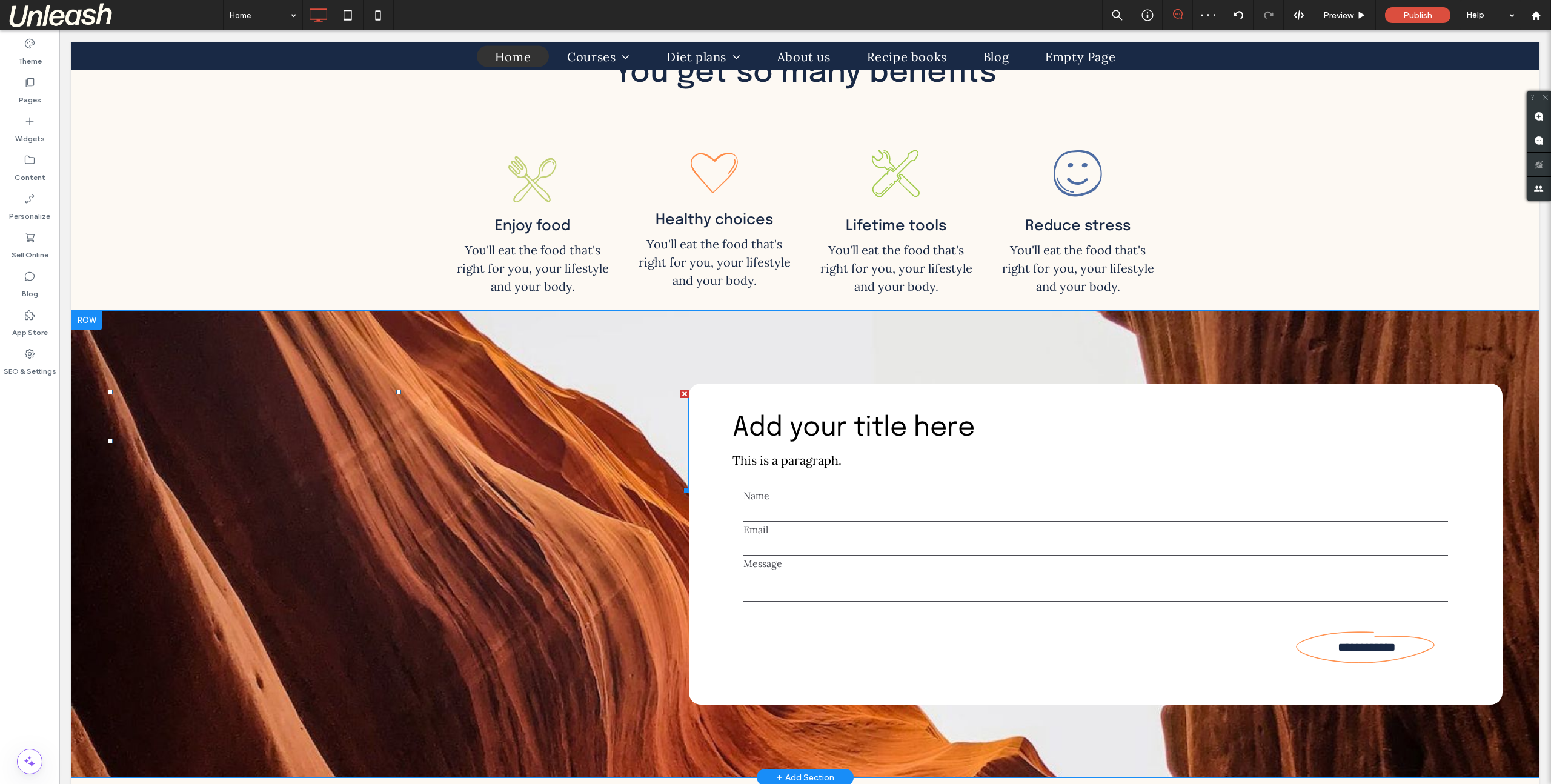
click at [442, 406] on ul at bounding box center [399, 441] width 168 height 104
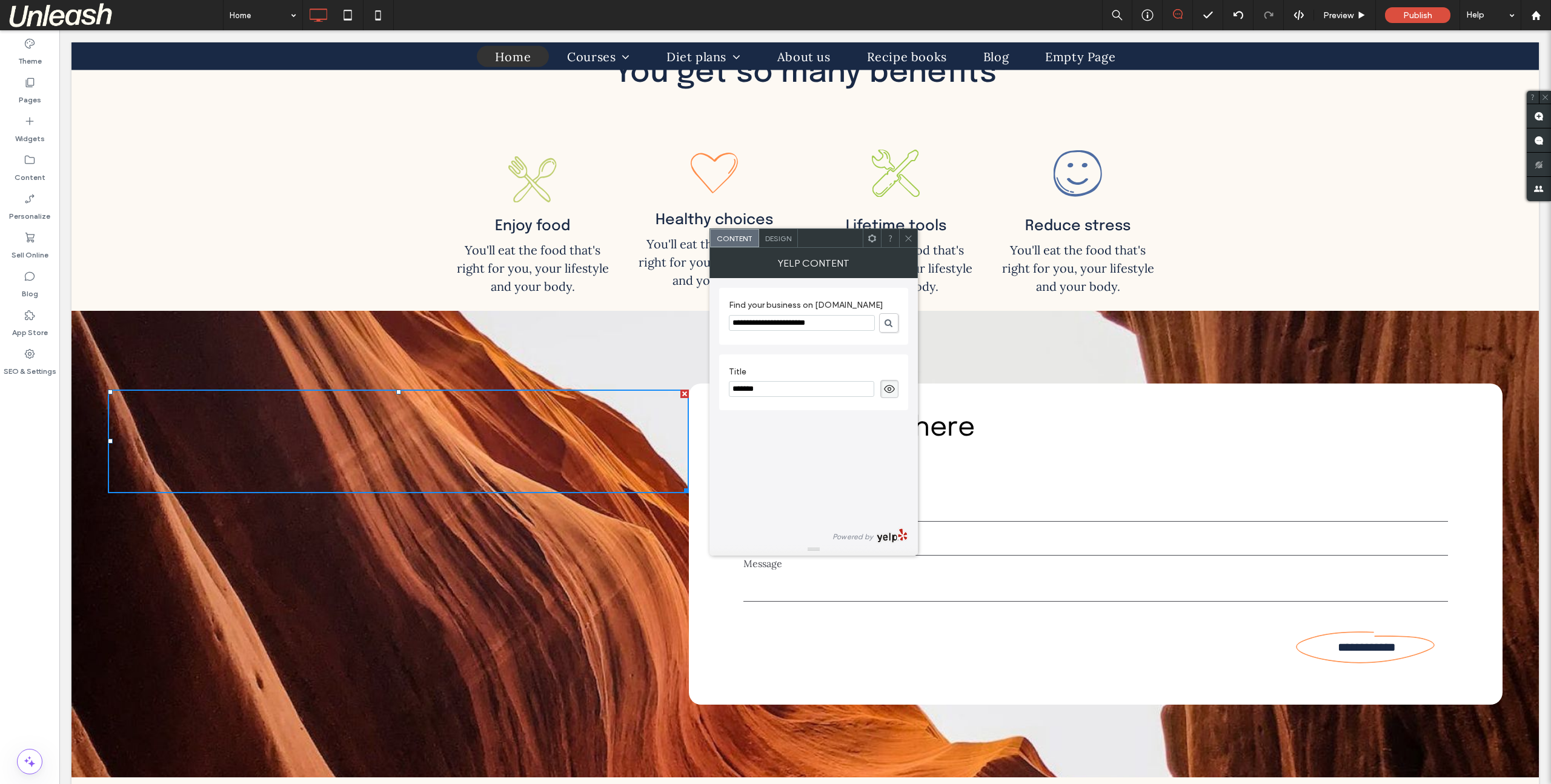
click at [906, 239] on icon at bounding box center [909, 239] width 9 height 9
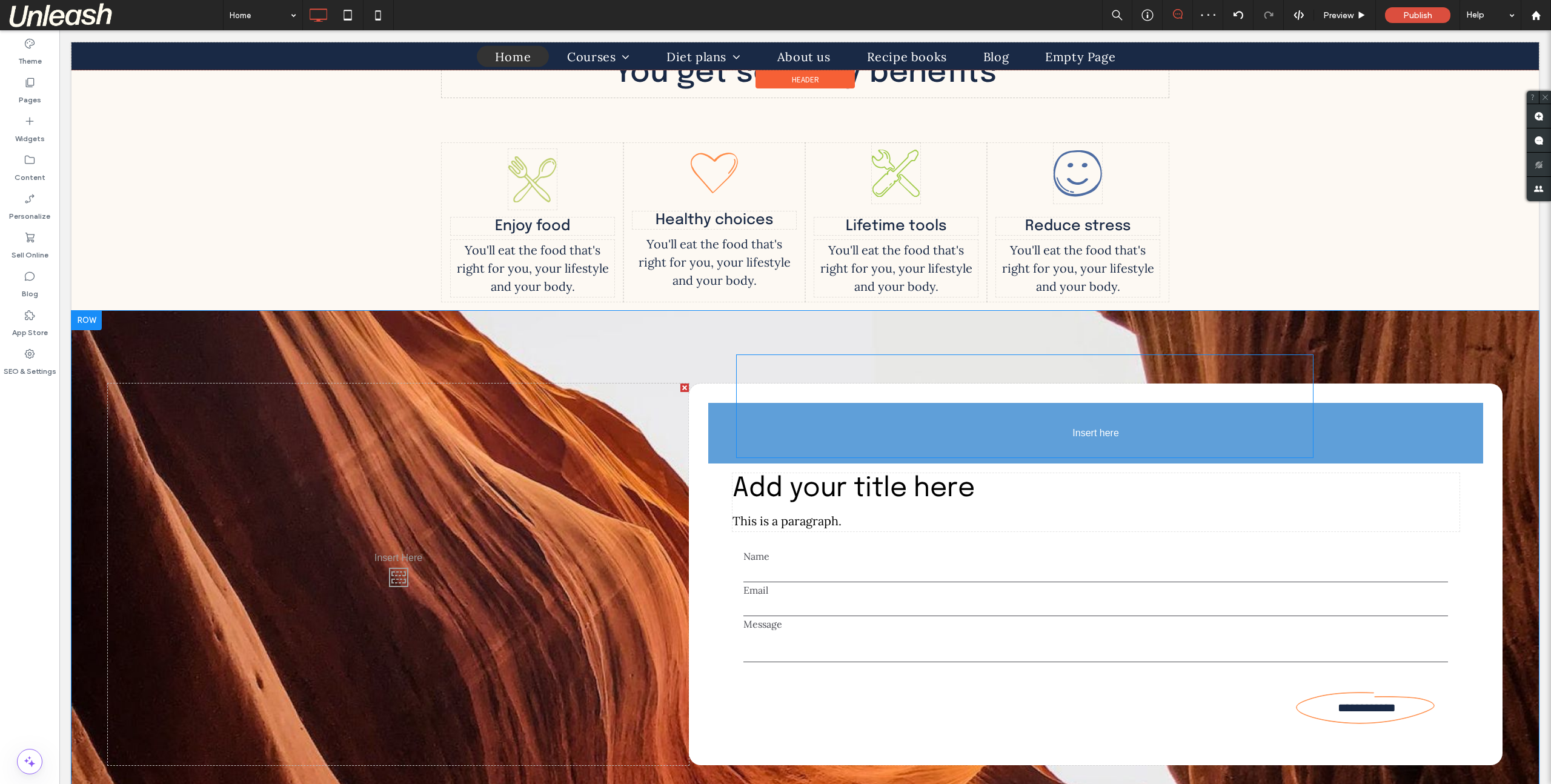
drag, startPoint x: 548, startPoint y: 447, endPoint x: 1016, endPoint y: 442, distance: 468.0
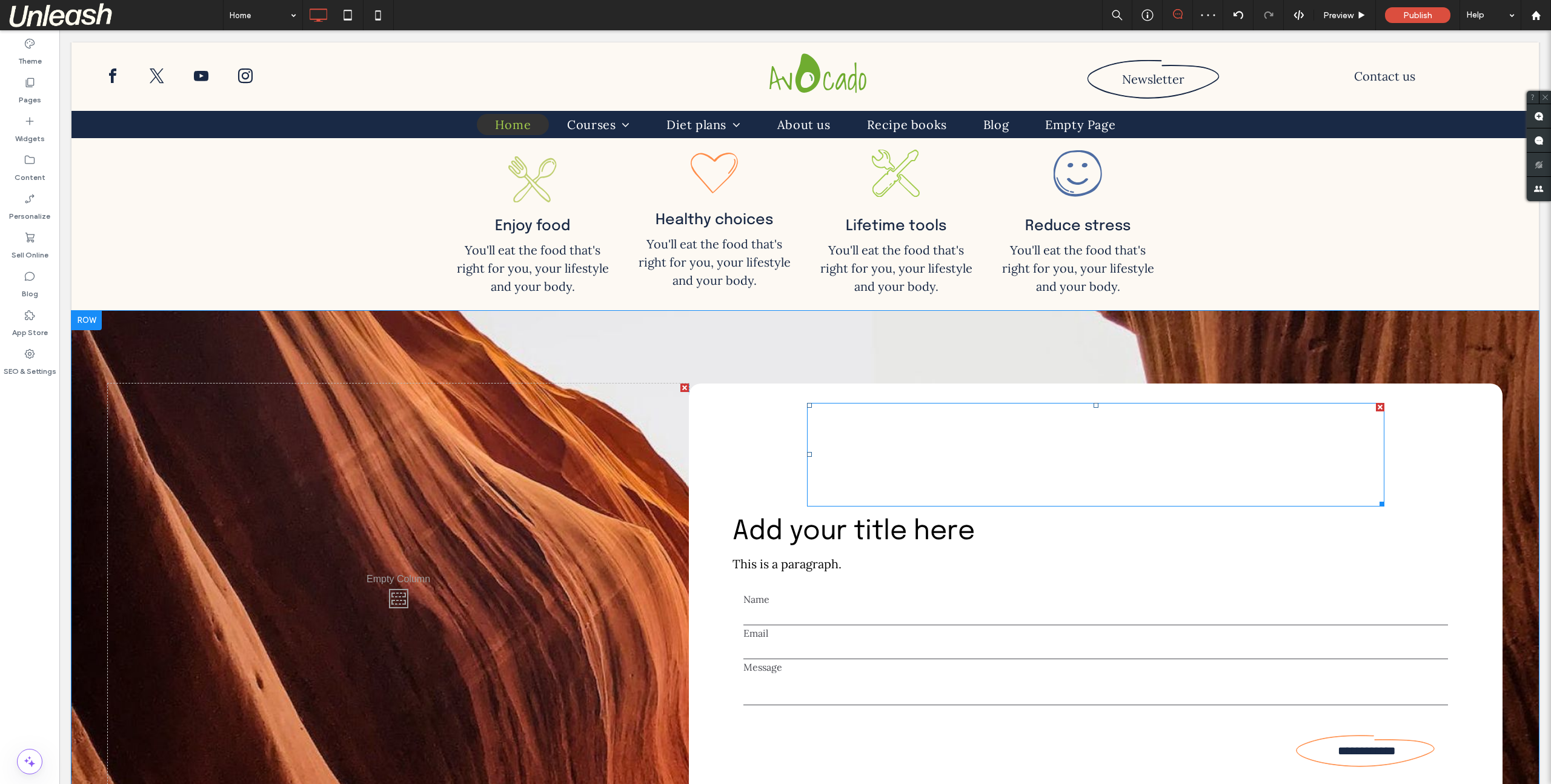
click at [995, 460] on div at bounding box center [1096, 455] width 577 height 104
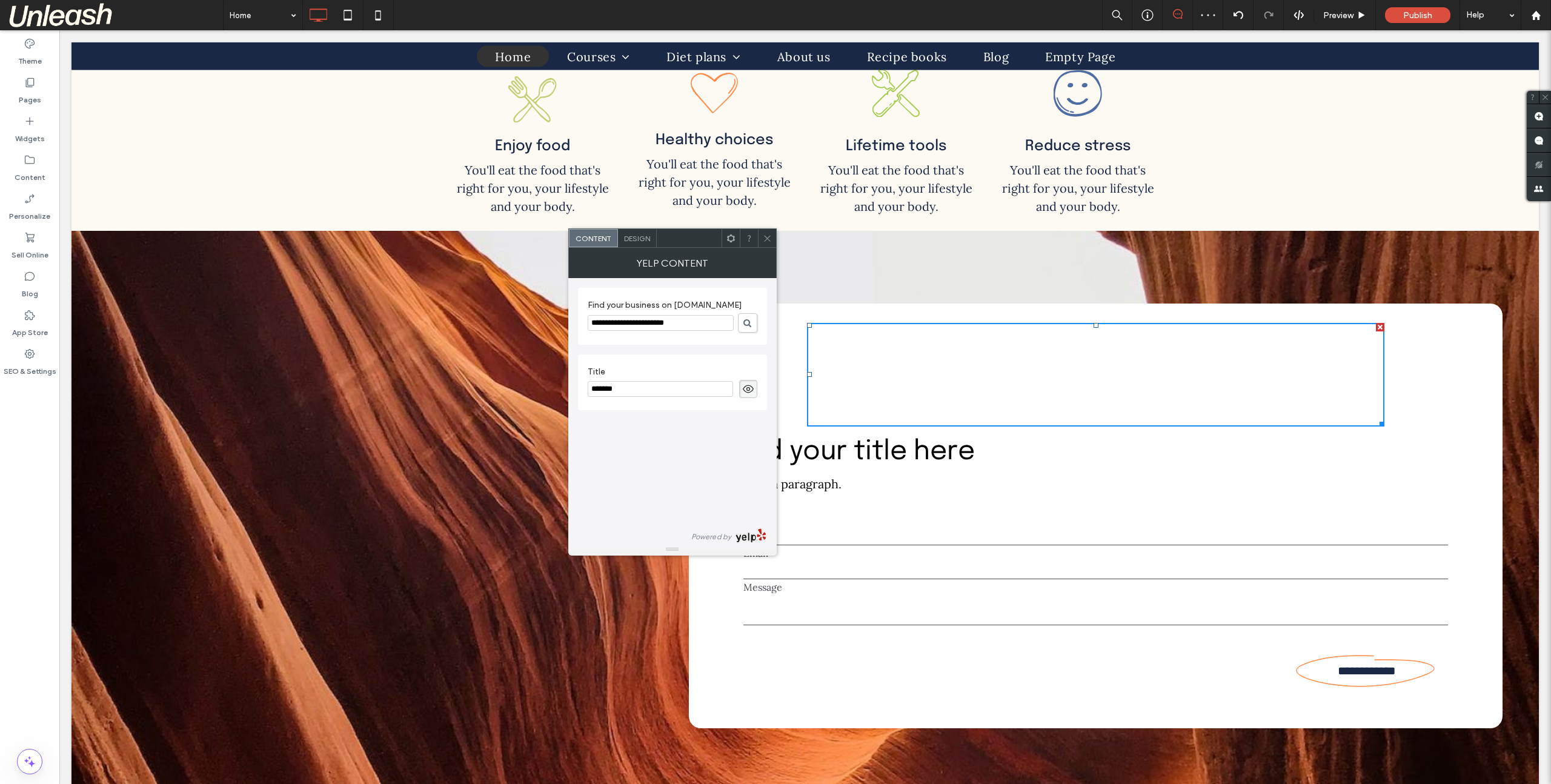
scroll to position [3092, 0]
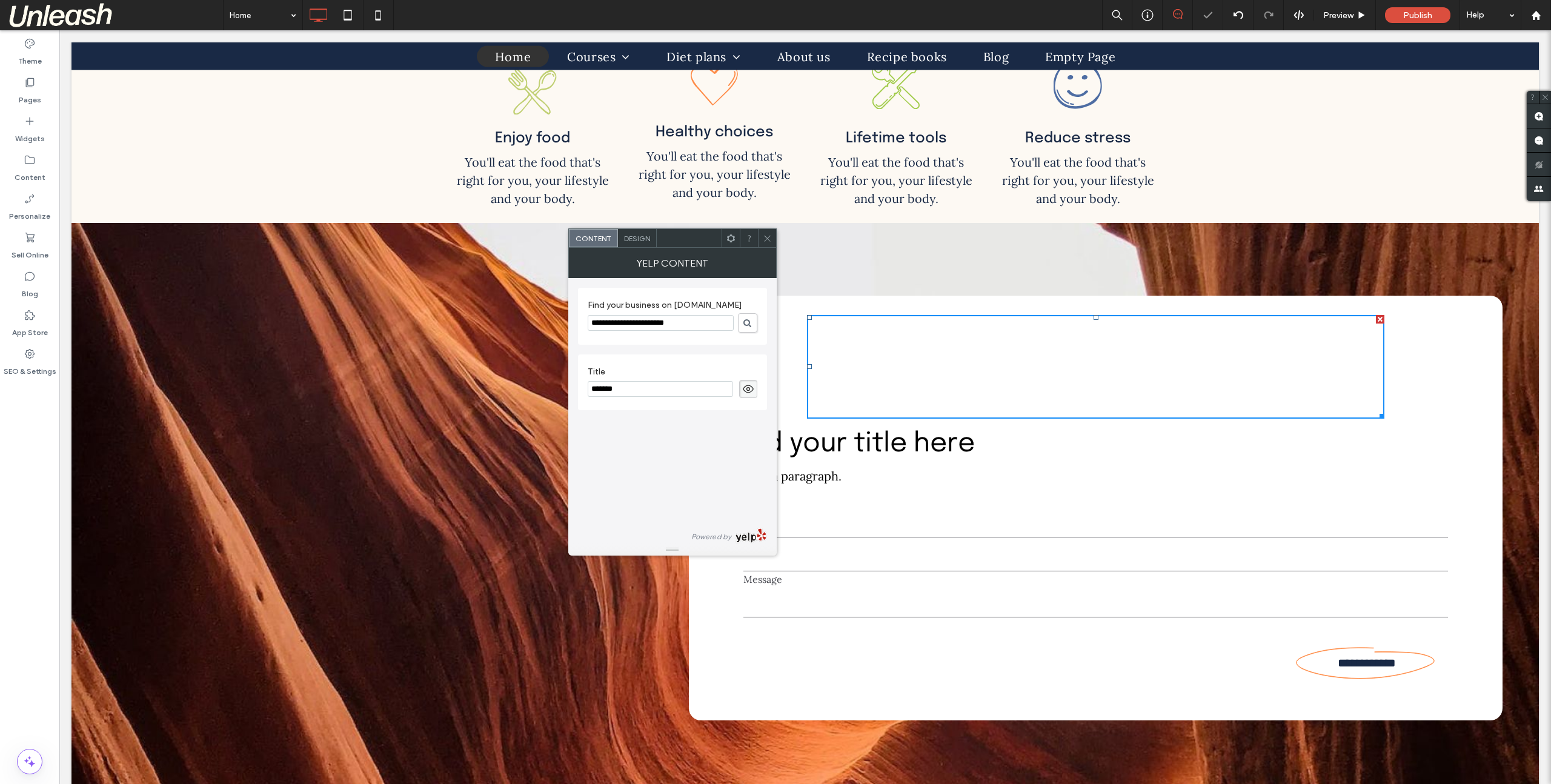
click at [708, 318] on input "url,yelp" at bounding box center [660, 323] width 146 height 15
click at [711, 325] on input "url,yelp" at bounding box center [660, 323] width 146 height 15
click at [747, 321] on span at bounding box center [747, 323] width 19 height 19
click at [665, 326] on input "url,yelp" at bounding box center [660, 321] width 146 height 15
click at [703, 321] on input "url,yelp" at bounding box center [660, 321] width 146 height 15
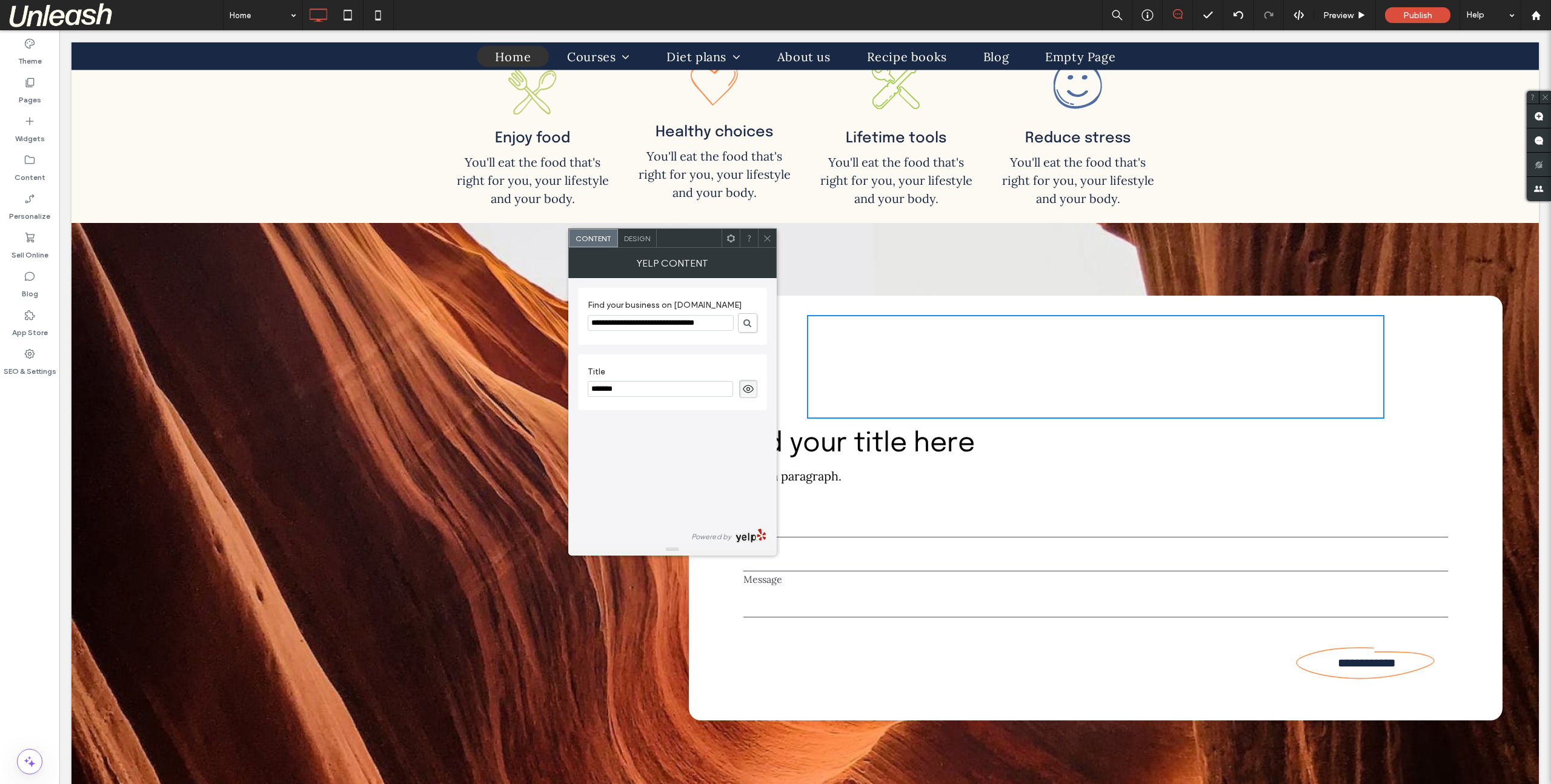
scroll to position [0, 11]
type input "**********"
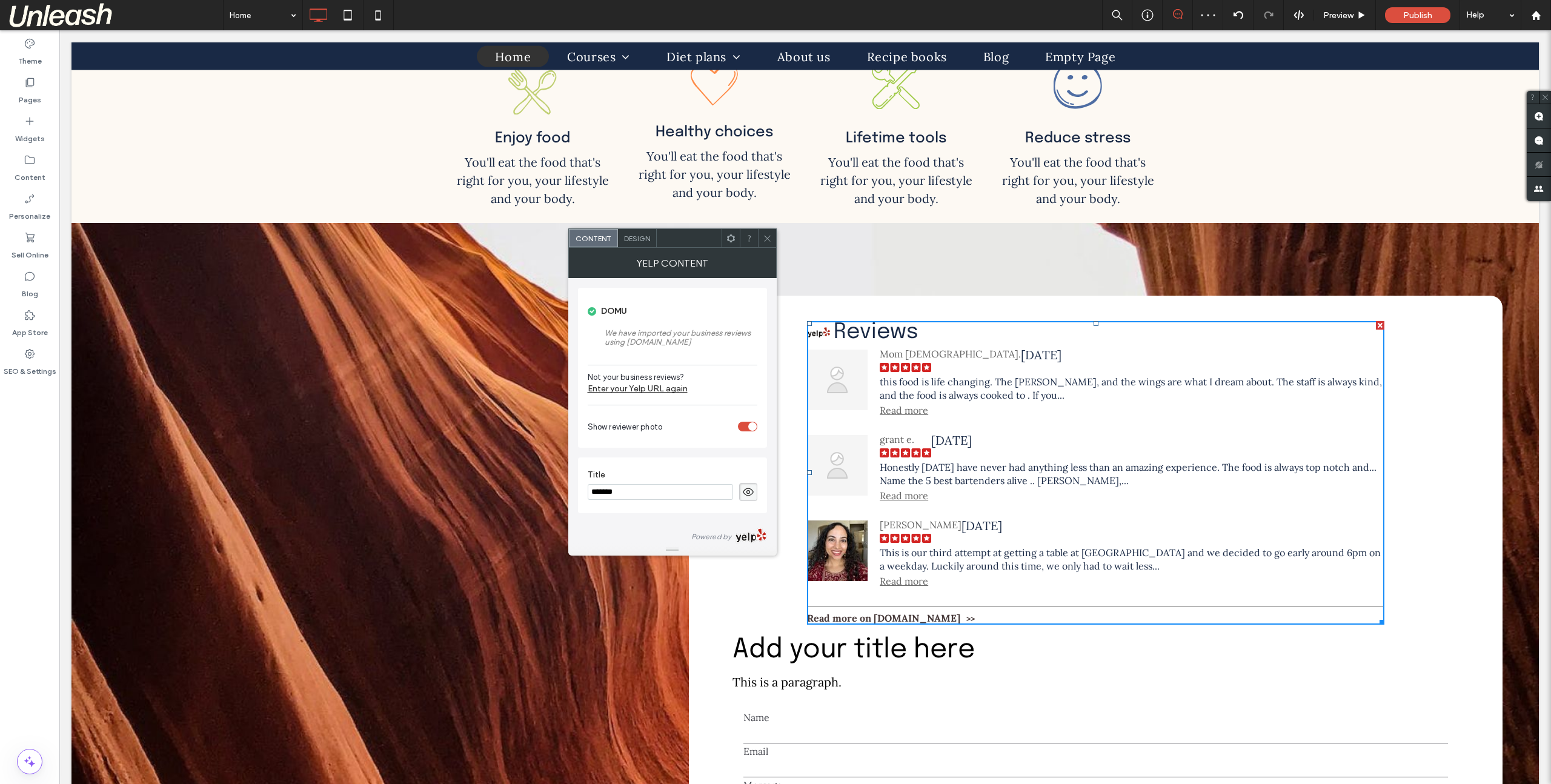
click at [767, 235] on icon at bounding box center [767, 239] width 9 height 9
